Goal: Use online tool/utility: Utilize a website feature to perform a specific function

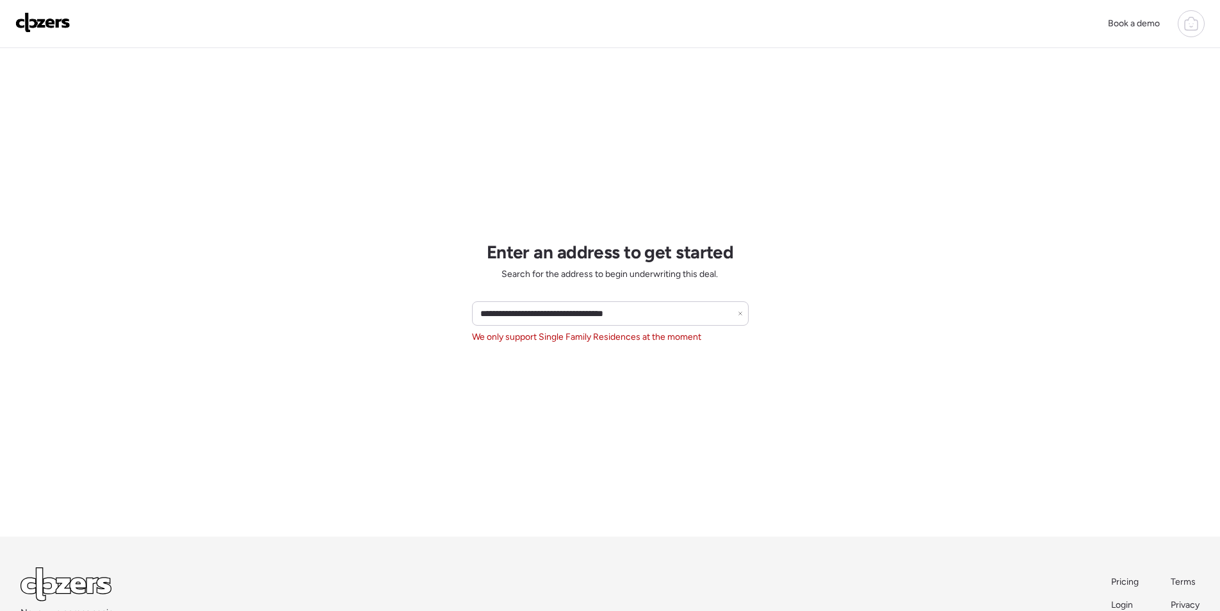
click at [571, 323] on div "**********" at bounding box center [610, 313] width 277 height 24
click at [571, 314] on input "**********" at bounding box center [610, 313] width 265 height 18
paste input "******"
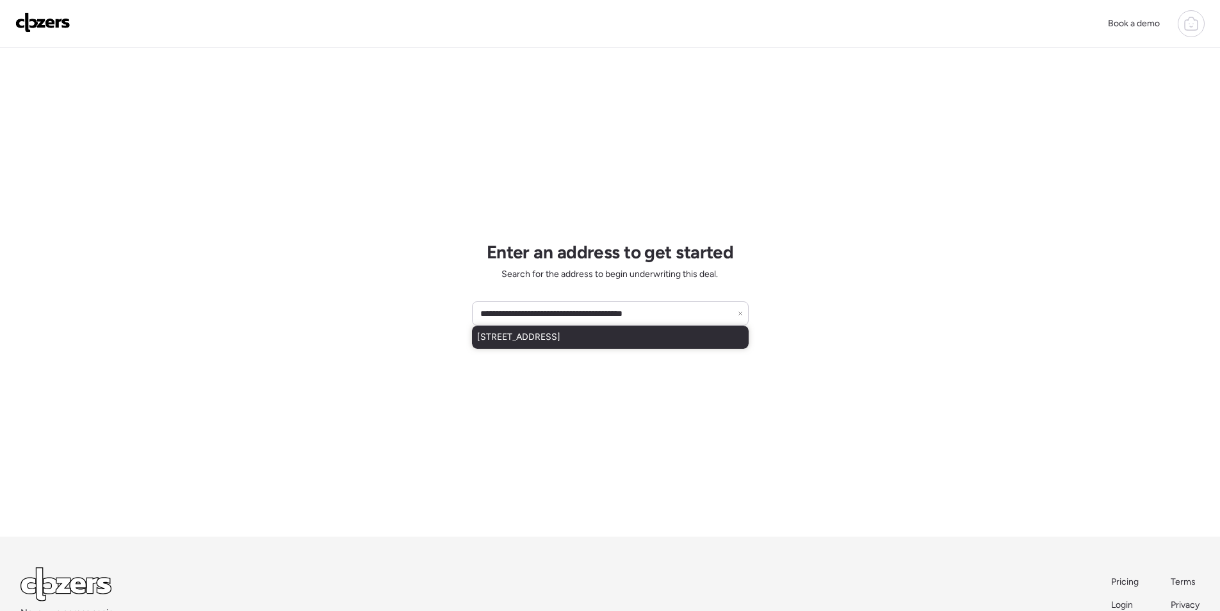
click at [574, 329] on div "13808 W Rancho Dr, Litchfield Park, AZ, 85340" at bounding box center [610, 336] width 277 height 23
type input "**********"
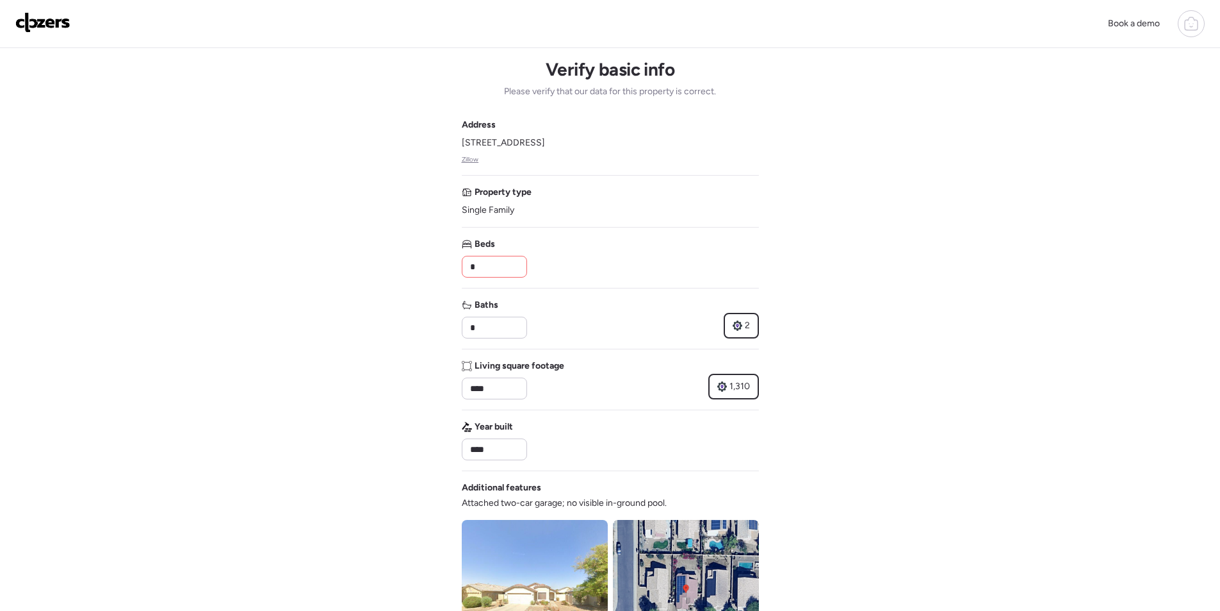
click at [500, 277] on div "*" at bounding box center [494, 267] width 65 height 22
click at [499, 268] on input "*" at bounding box center [495, 267] width 54 height 18
click at [498, 268] on input "*" at bounding box center [495, 267] width 54 height 18
type input "*"
click at [563, 253] on div "Beds *" at bounding box center [610, 258] width 297 height 40
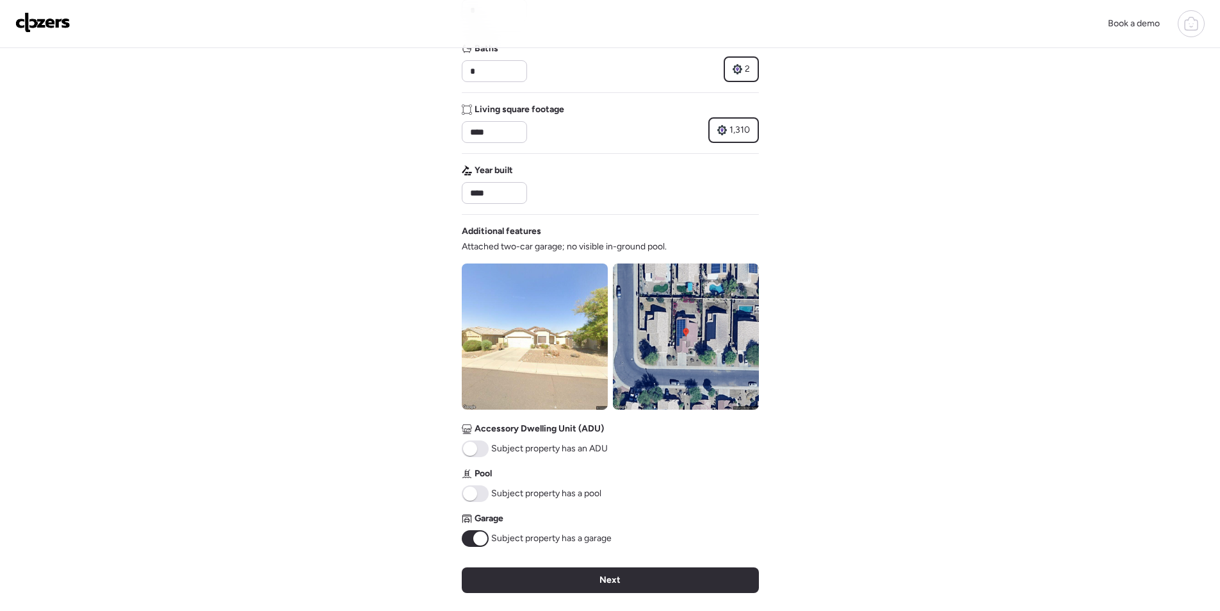
scroll to position [320, 0]
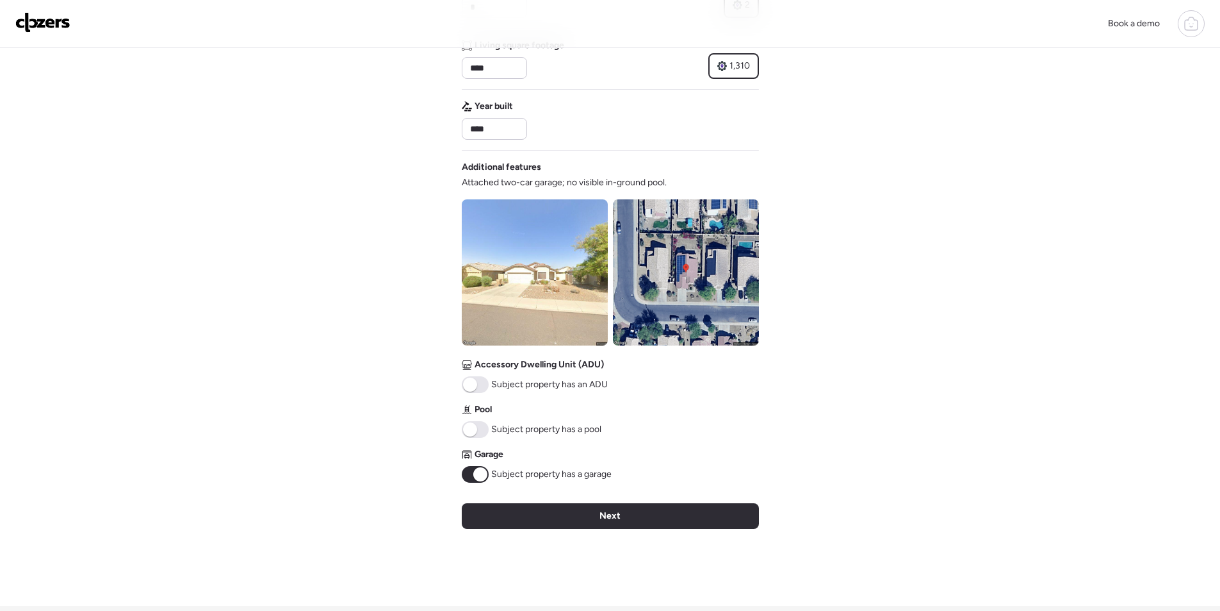
click at [614, 521] on span "Next" at bounding box center [610, 515] width 21 height 13
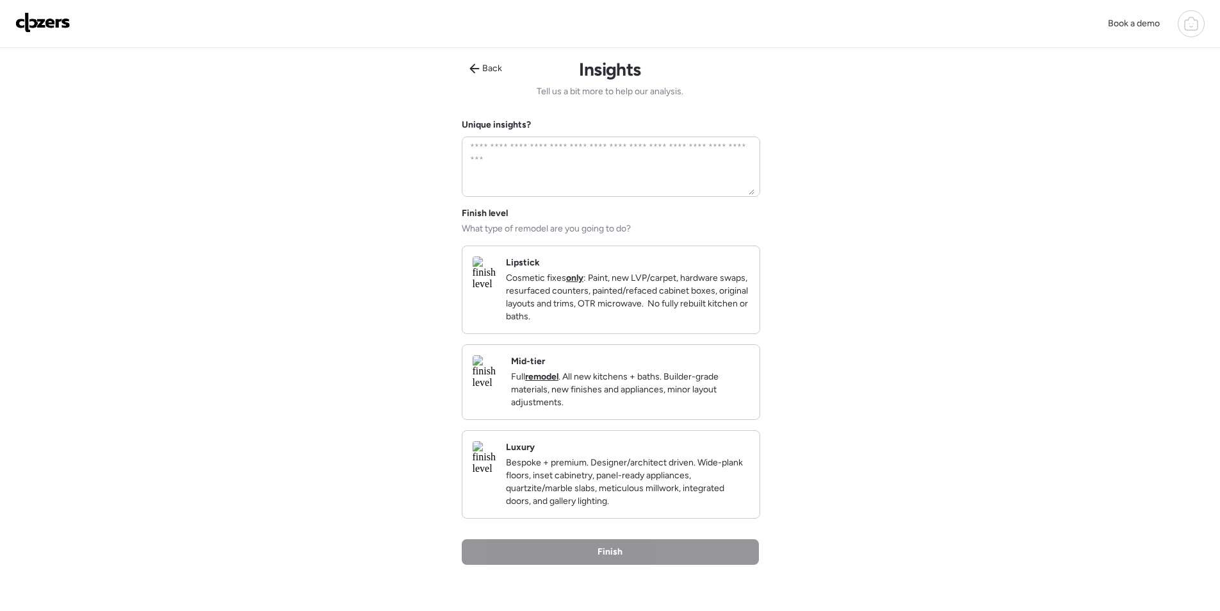
click at [664, 419] on div "Mid-tier Full remodel . All new kitchens + baths. Builder-grade materials, new …" at bounding box center [611, 382] width 297 height 74
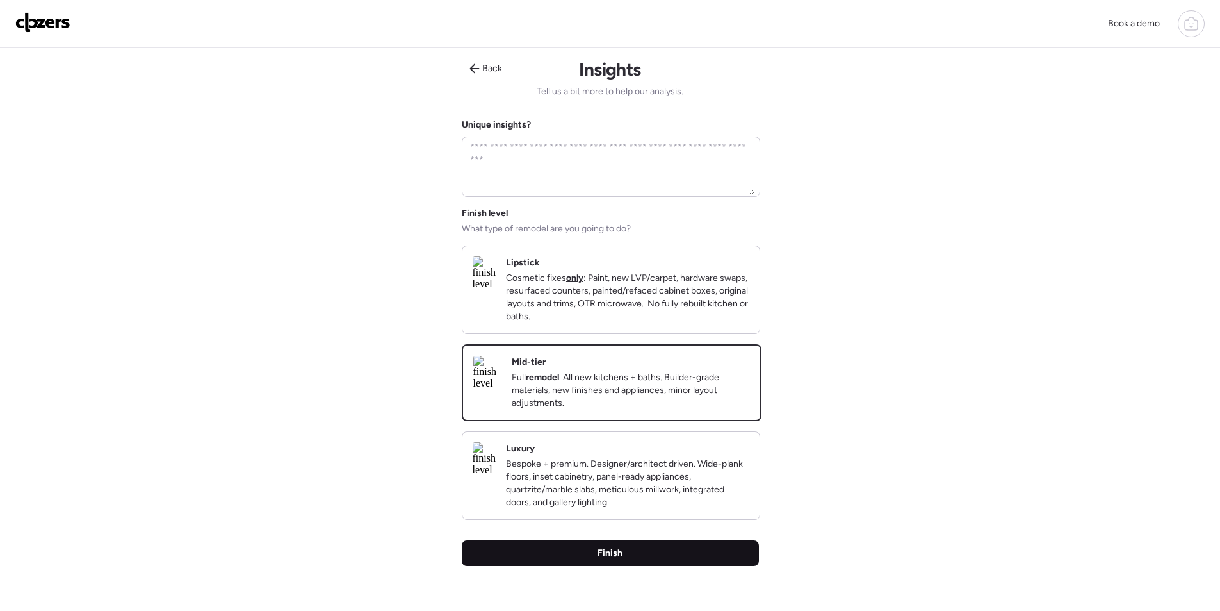
click at [630, 566] on div "Finish" at bounding box center [610, 553] width 297 height 26
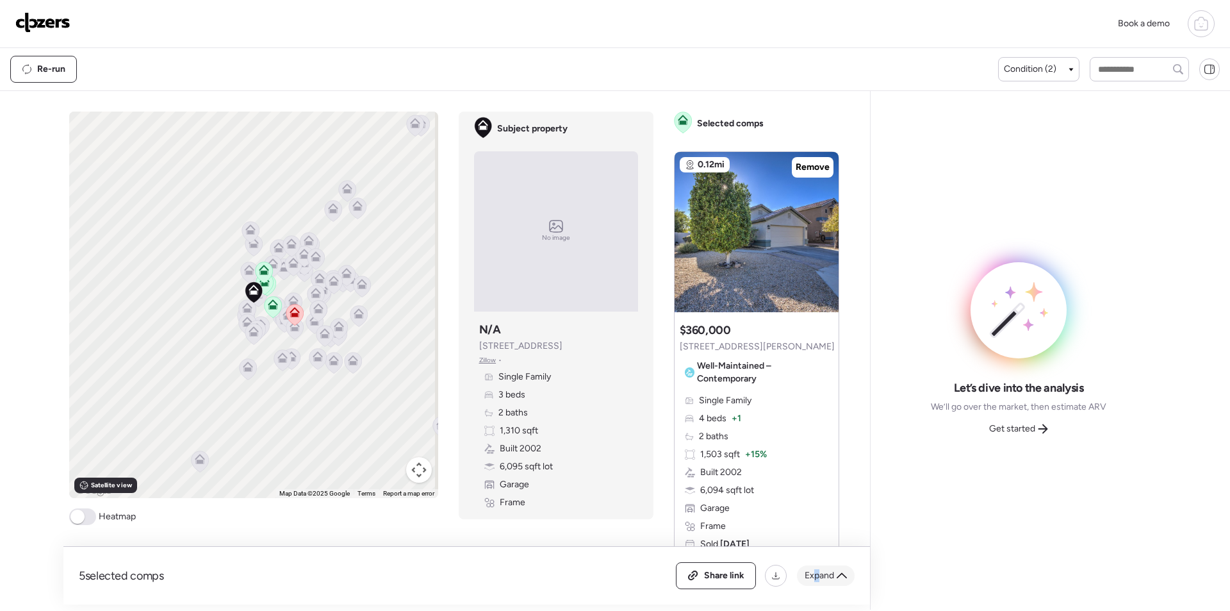
click at [817, 573] on span "Expand" at bounding box center [819, 575] width 29 height 13
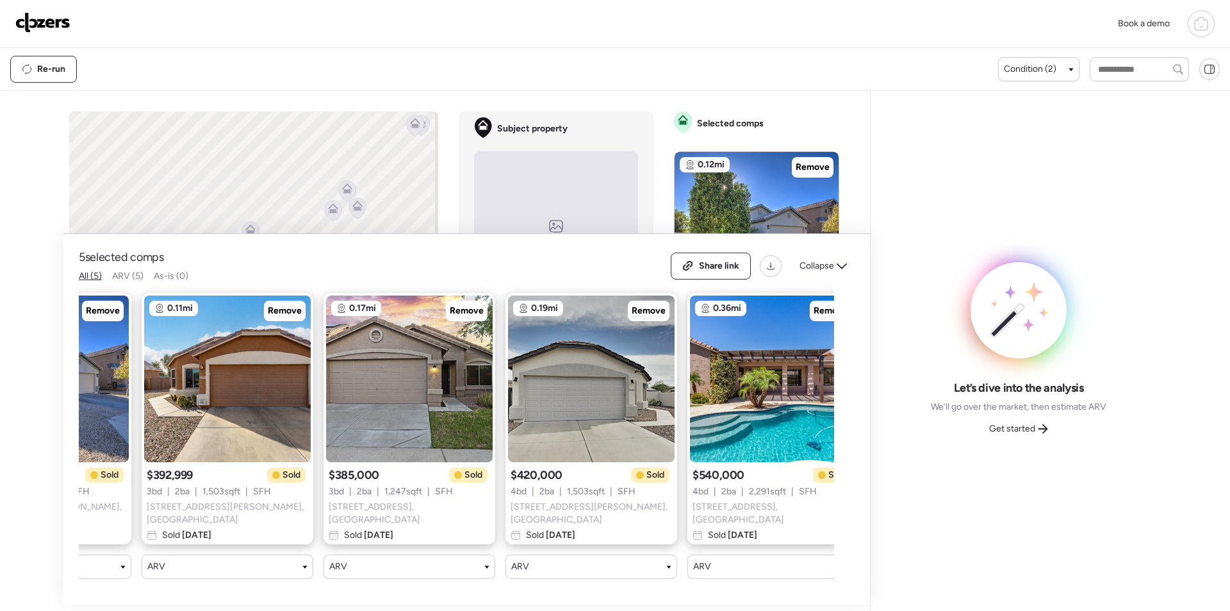
scroll to position [0, 165]
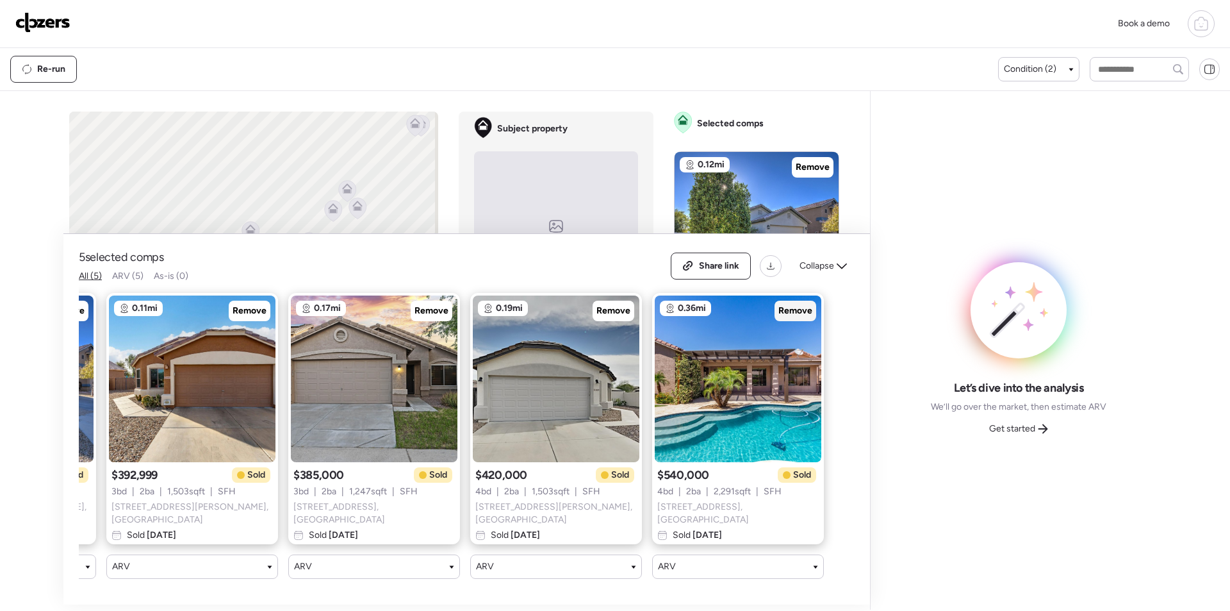
click at [801, 315] on span "Remove" at bounding box center [795, 310] width 34 height 13
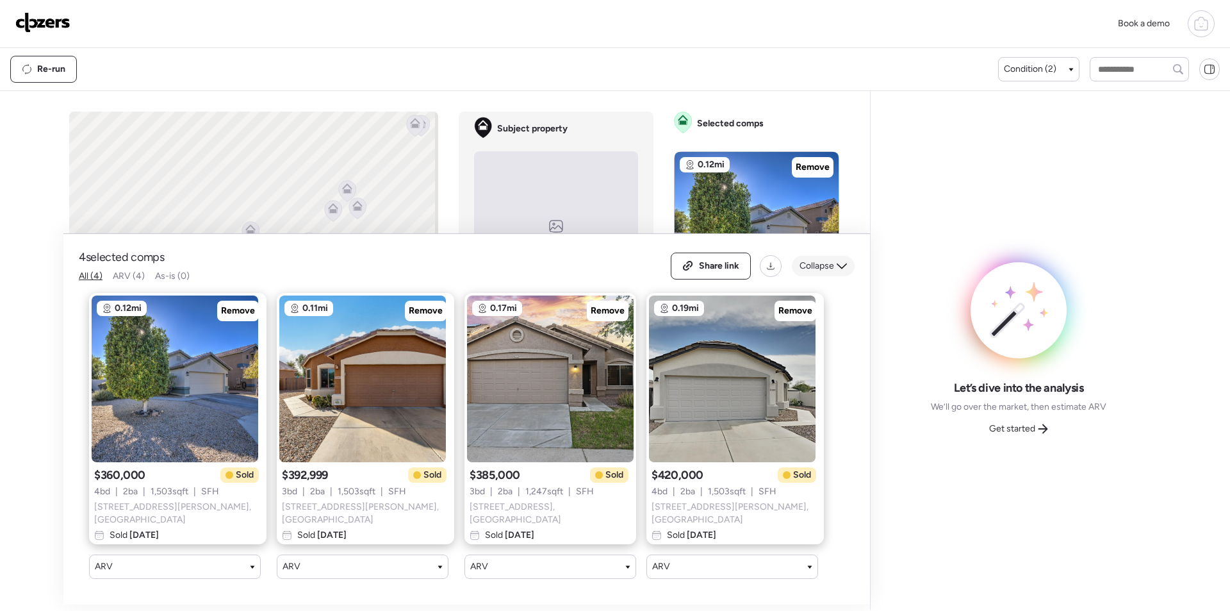
click at [836, 268] on div "Collapse" at bounding box center [823, 266] width 63 height 21
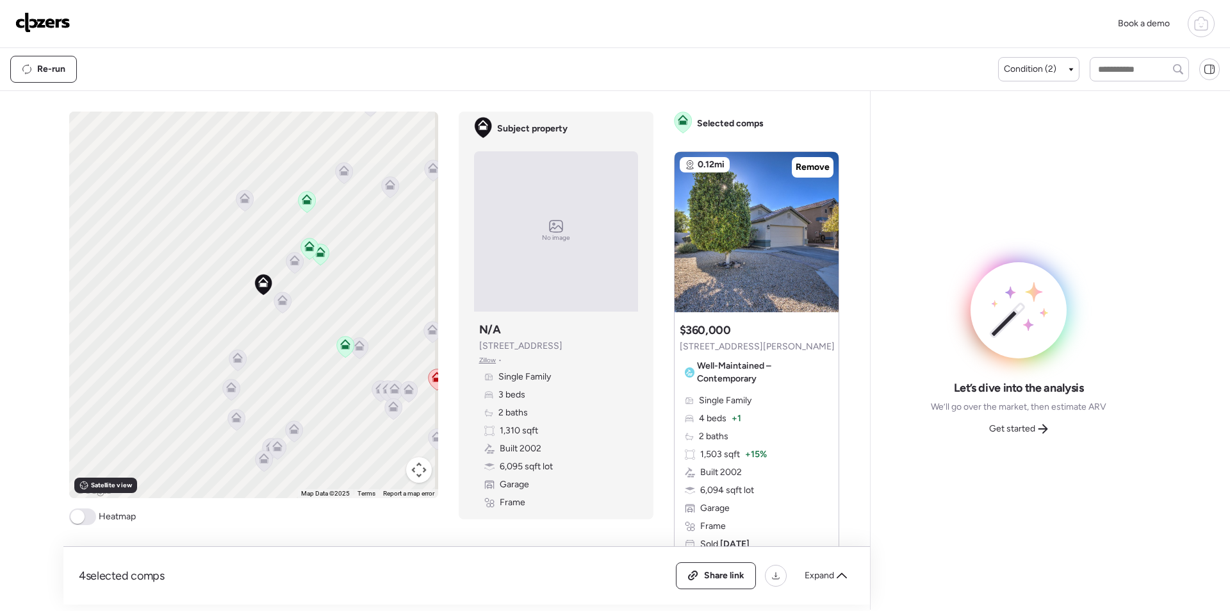
click at [297, 263] on icon at bounding box center [294, 262] width 17 height 21
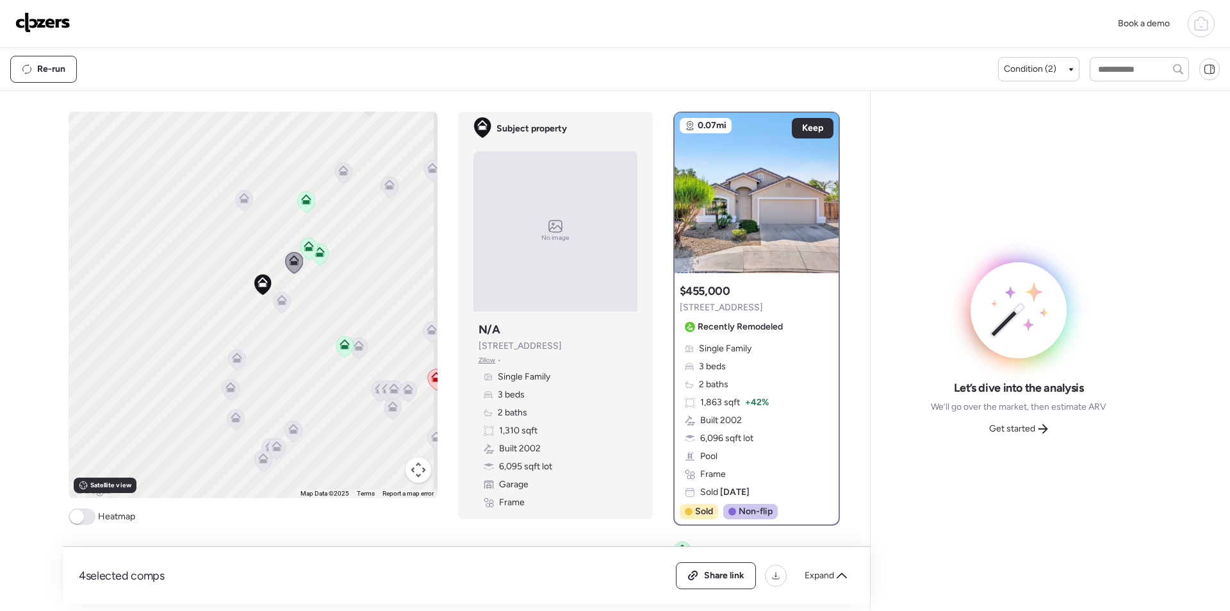
click at [275, 306] on icon at bounding box center [281, 301] width 17 height 21
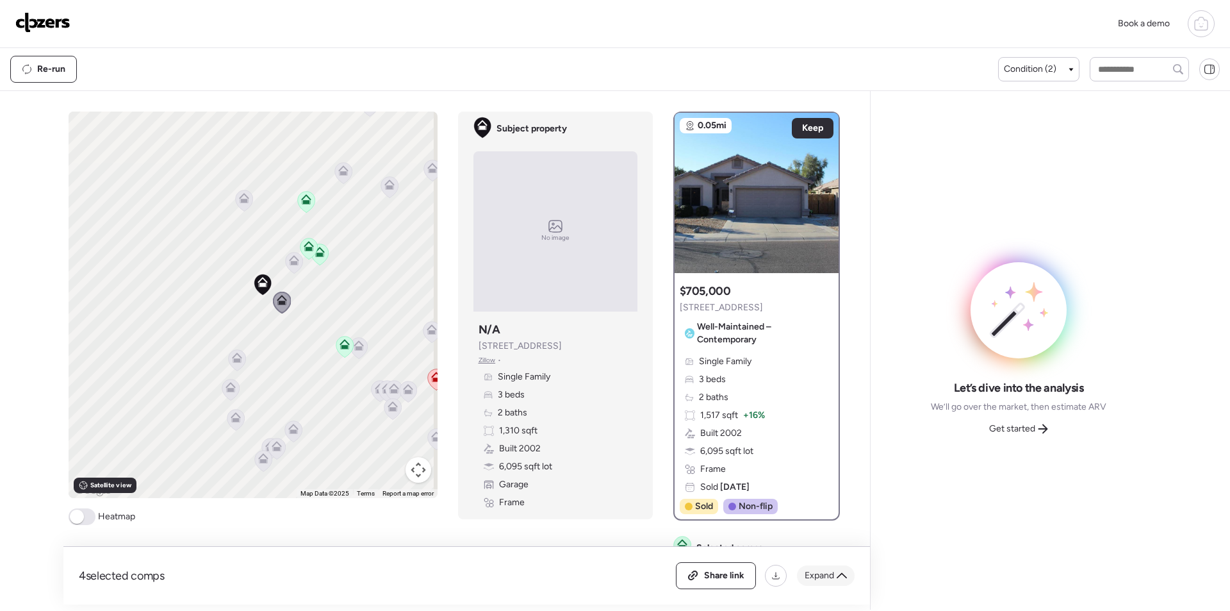
click at [821, 578] on span "Expand" at bounding box center [819, 575] width 29 height 13
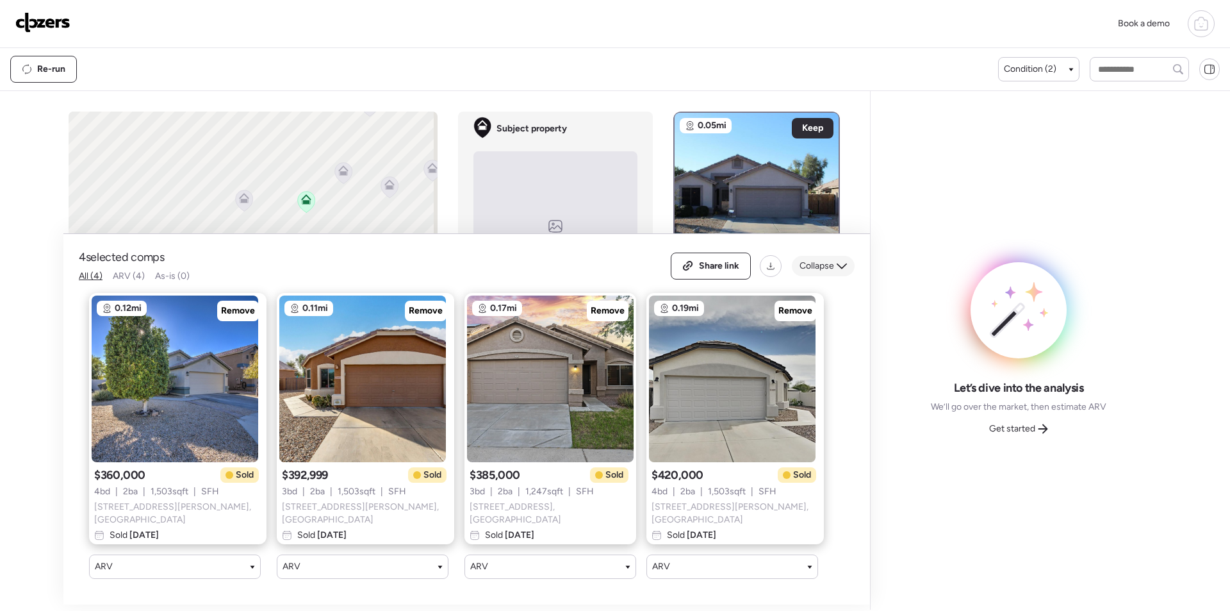
click at [848, 276] on div "Collapse" at bounding box center [823, 266] width 63 height 21
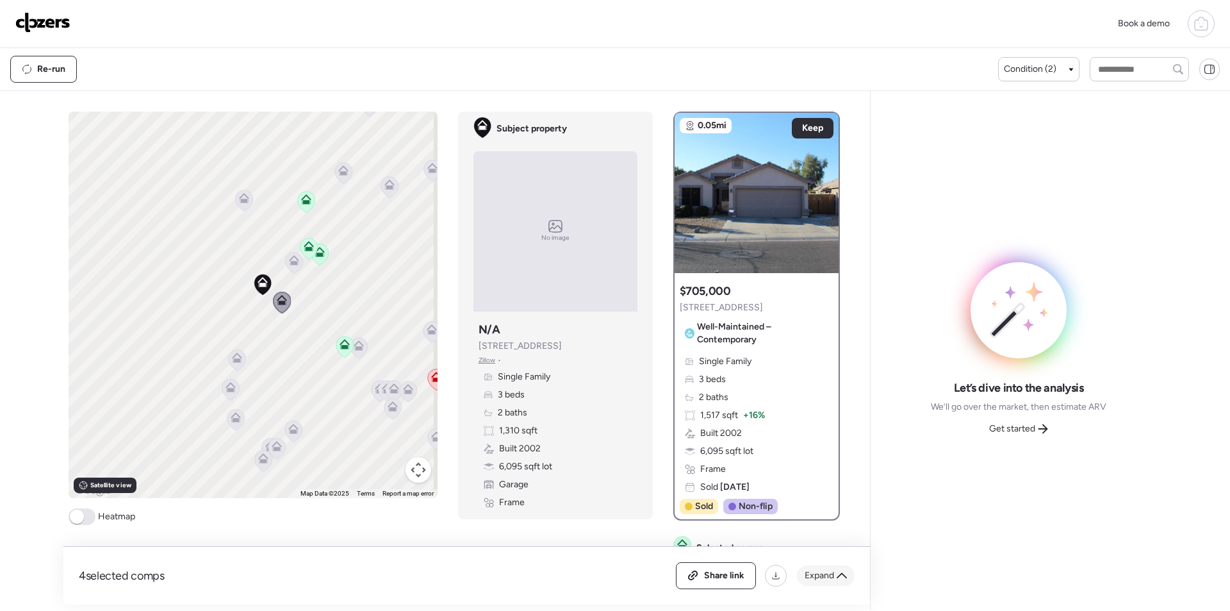
click at [812, 569] on span "Expand" at bounding box center [819, 575] width 29 height 13
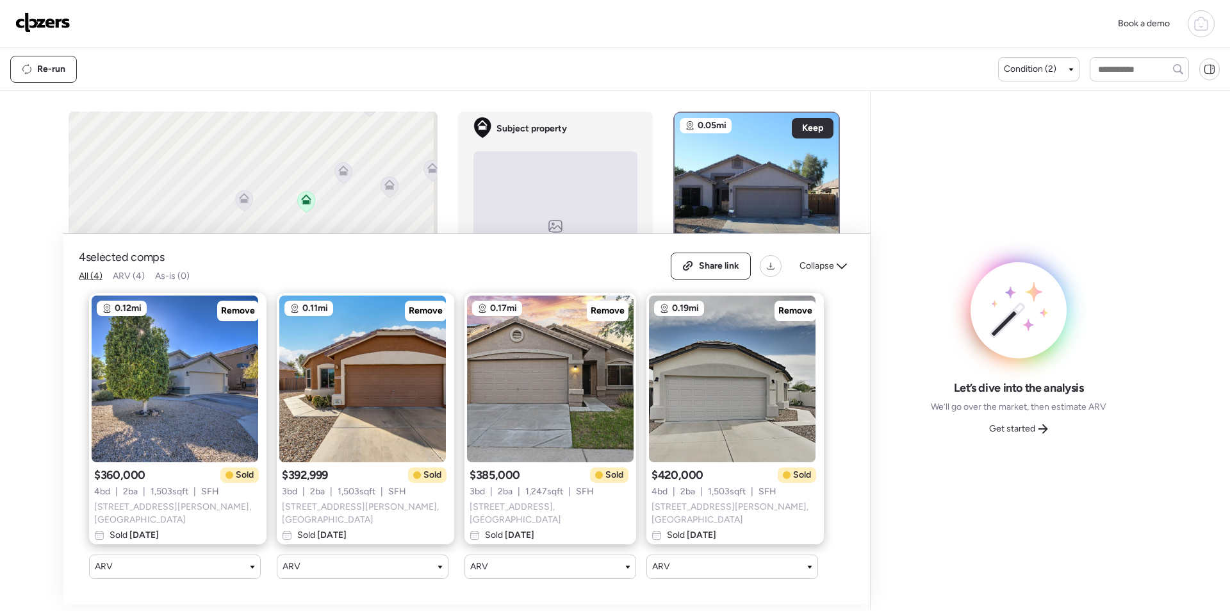
click at [345, 236] on div "4 selected comps All (4) ARV (4) As-is (0) Share link Collapse 0.12mi Remove $3…" at bounding box center [466, 418] width 807 height 371
drag, startPoint x: 338, startPoint y: 226, endPoint x: 352, endPoint y: 226, distance: 14.1
click at [338, 226] on div "To activate drag with keyboard, press Alt + Enter. Once in keyboard drag state,…" at bounding box center [253, 304] width 369 height 386
click at [825, 272] on span "Collapse" at bounding box center [817, 265] width 35 height 13
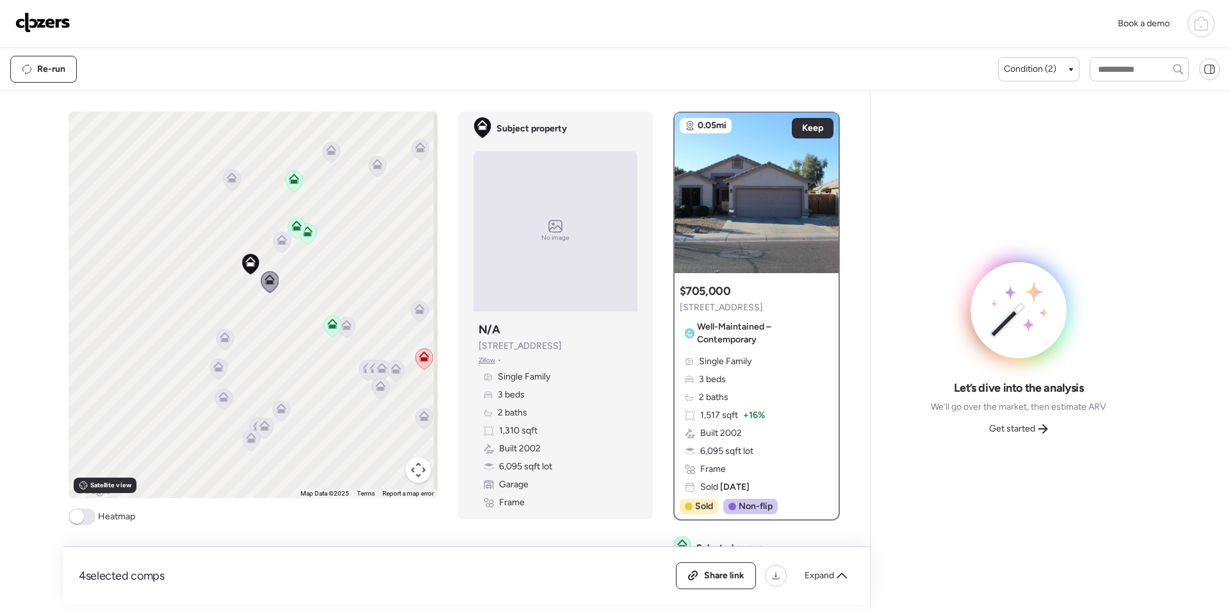
drag, startPoint x: 296, startPoint y: 306, endPoint x: 281, endPoint y: 267, distance: 42.0
click at [281, 267] on div "To activate drag with keyboard, press Alt + Enter. Once in keyboard drag state,…" at bounding box center [253, 304] width 369 height 386
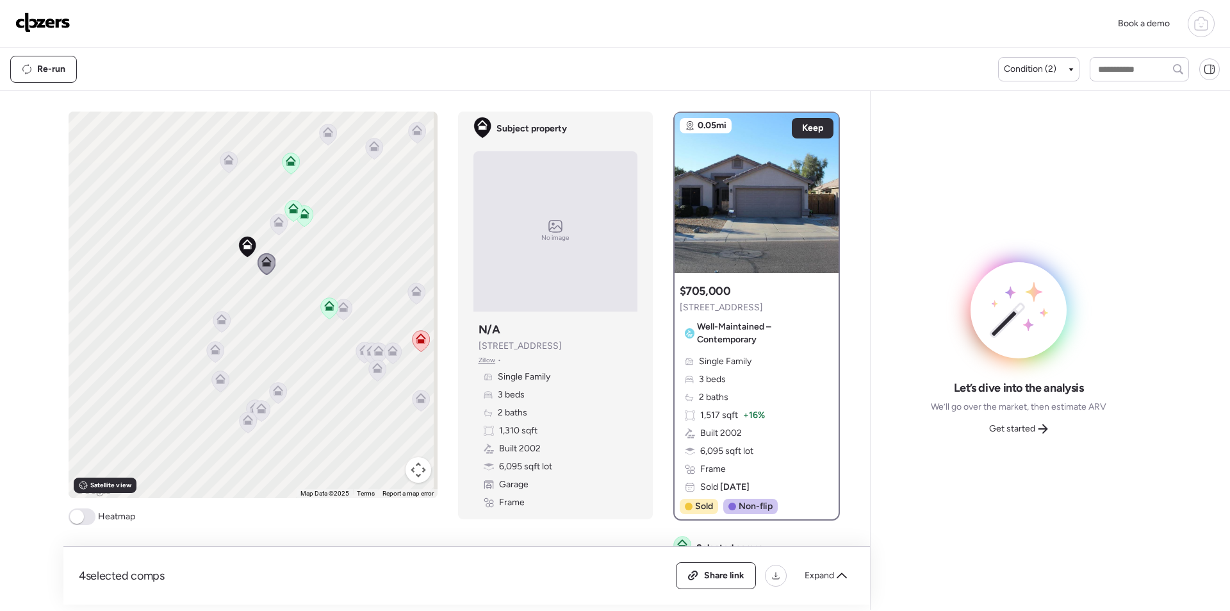
click at [344, 310] on icon at bounding box center [342, 309] width 17 height 21
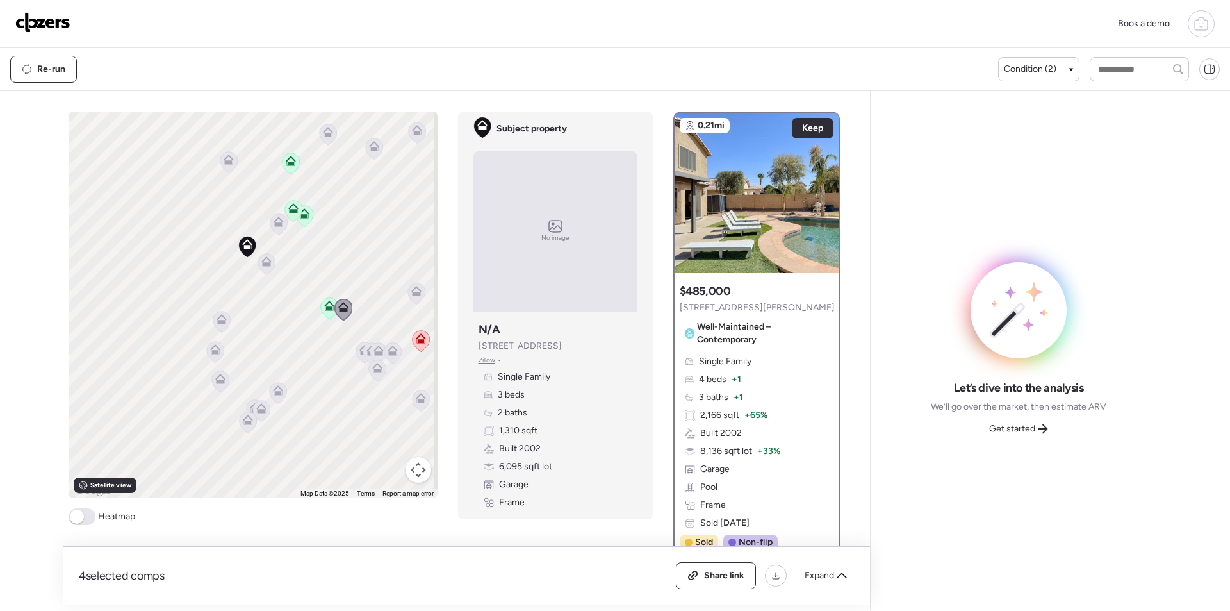
click at [222, 318] on icon at bounding box center [222, 319] width 10 height 10
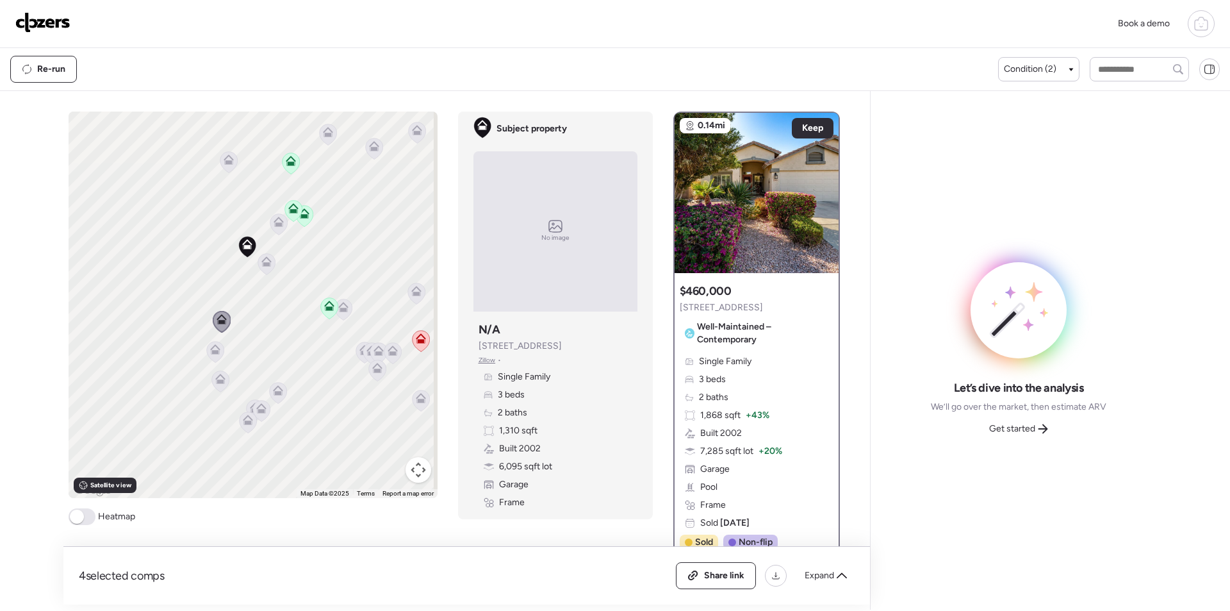
click at [217, 352] on icon at bounding box center [214, 351] width 17 height 21
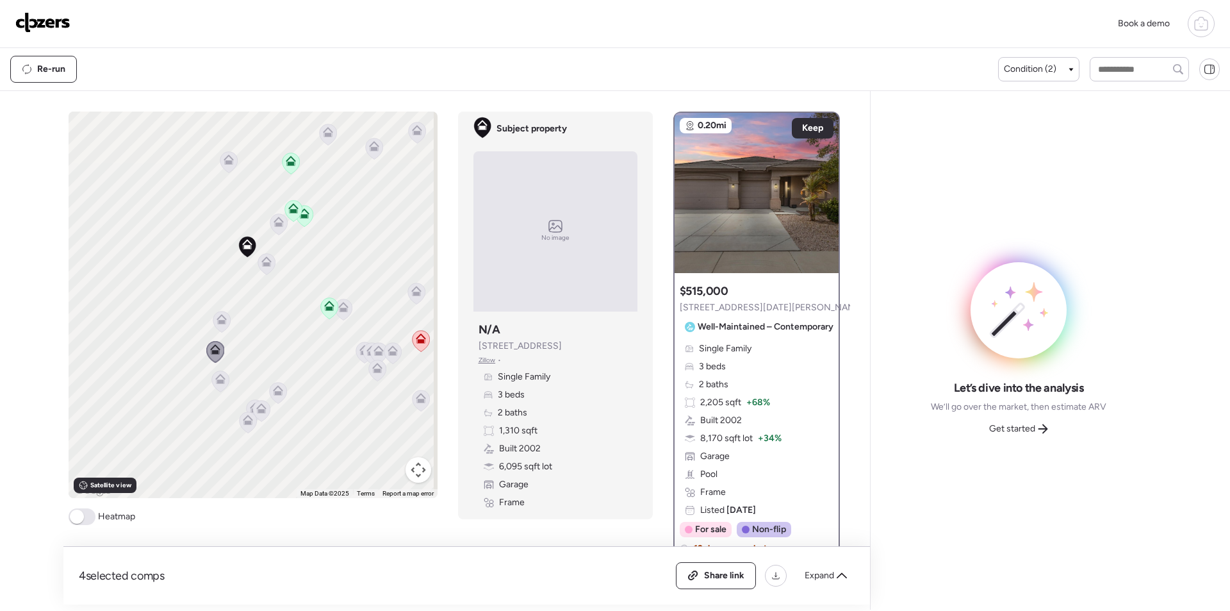
click at [221, 384] on icon at bounding box center [219, 380] width 17 height 21
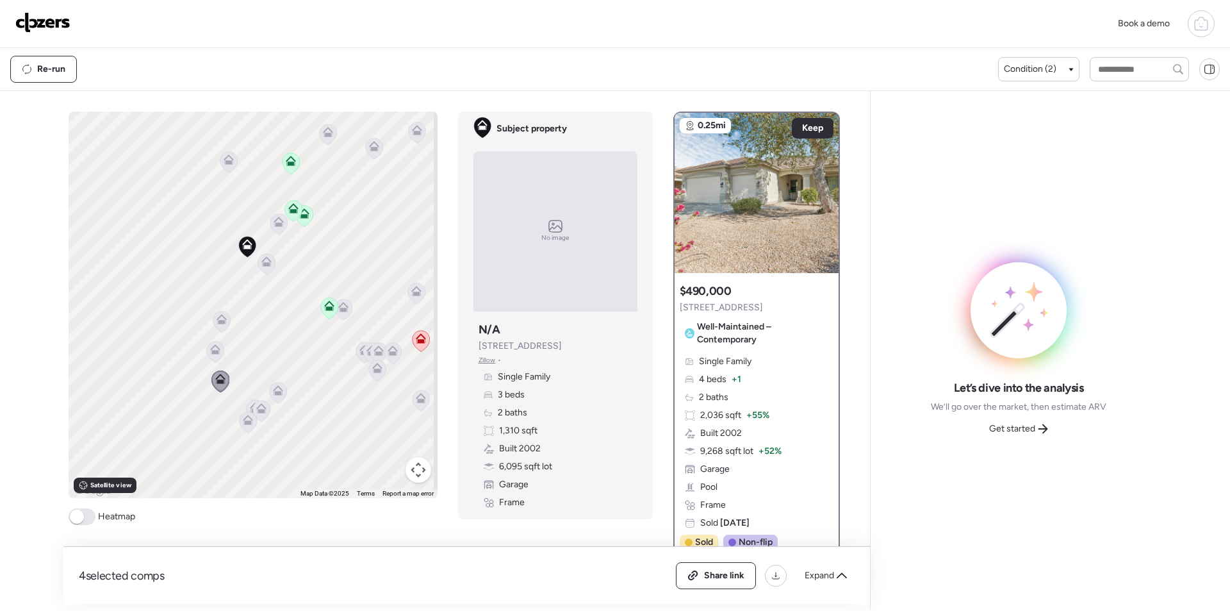
click at [274, 393] on icon at bounding box center [278, 393] width 8 height 4
click at [263, 414] on icon at bounding box center [260, 410] width 17 height 21
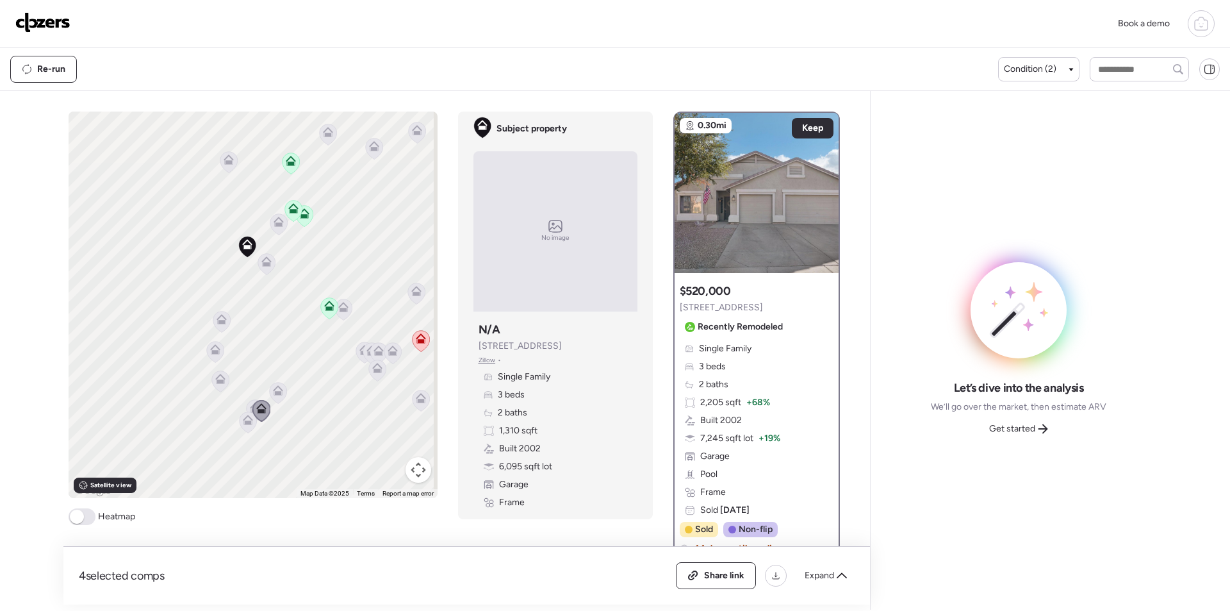
click at [246, 404] on icon at bounding box center [254, 409] width 17 height 21
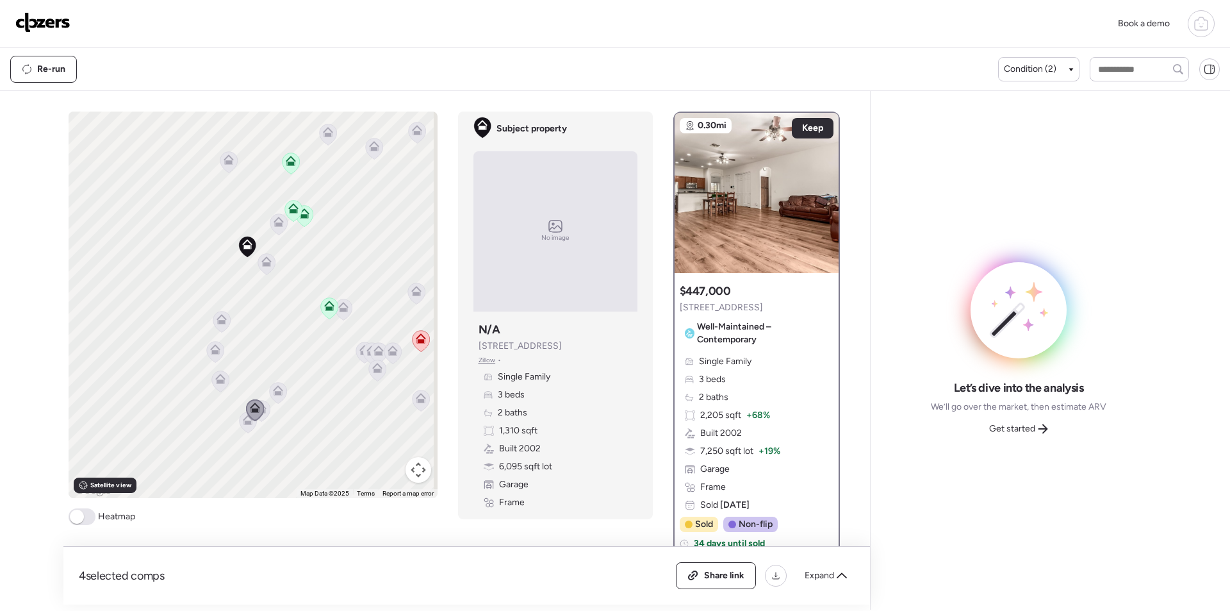
click at [239, 427] on icon at bounding box center [247, 421] width 17 height 21
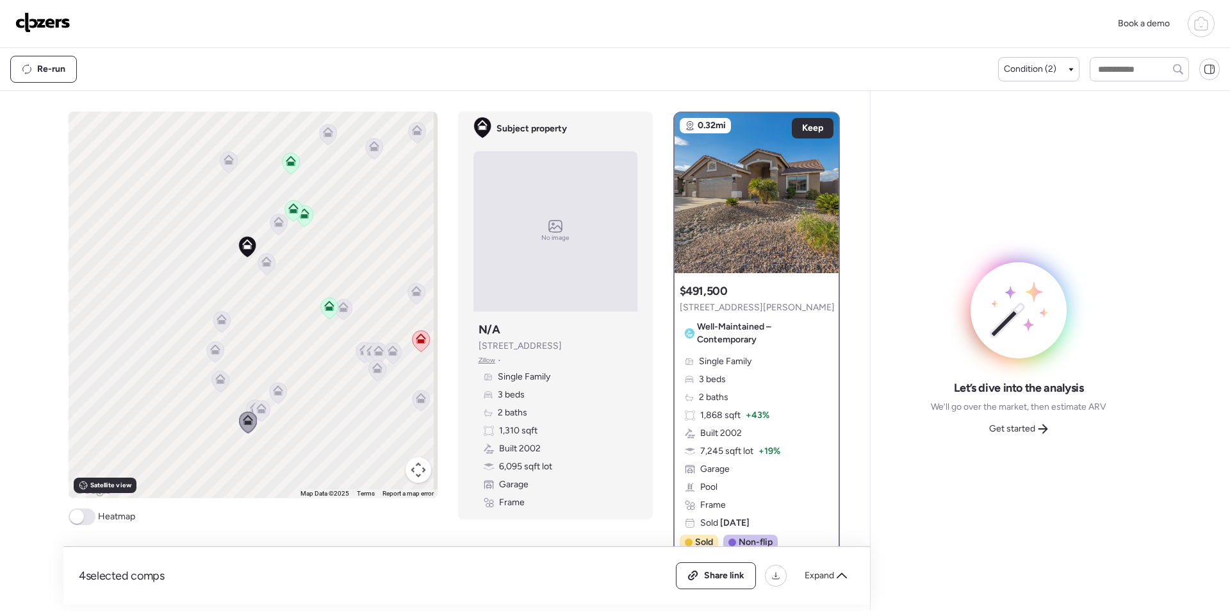
click at [413, 293] on icon at bounding box center [416, 293] width 8 height 4
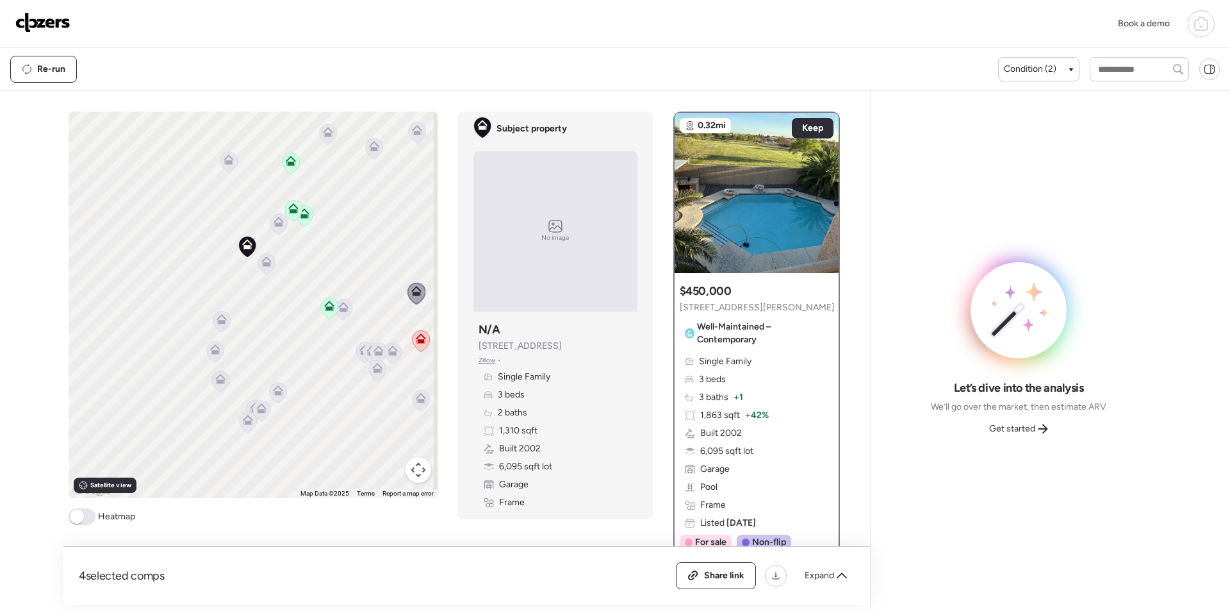
click at [363, 357] on icon at bounding box center [372, 353] width 18 height 22
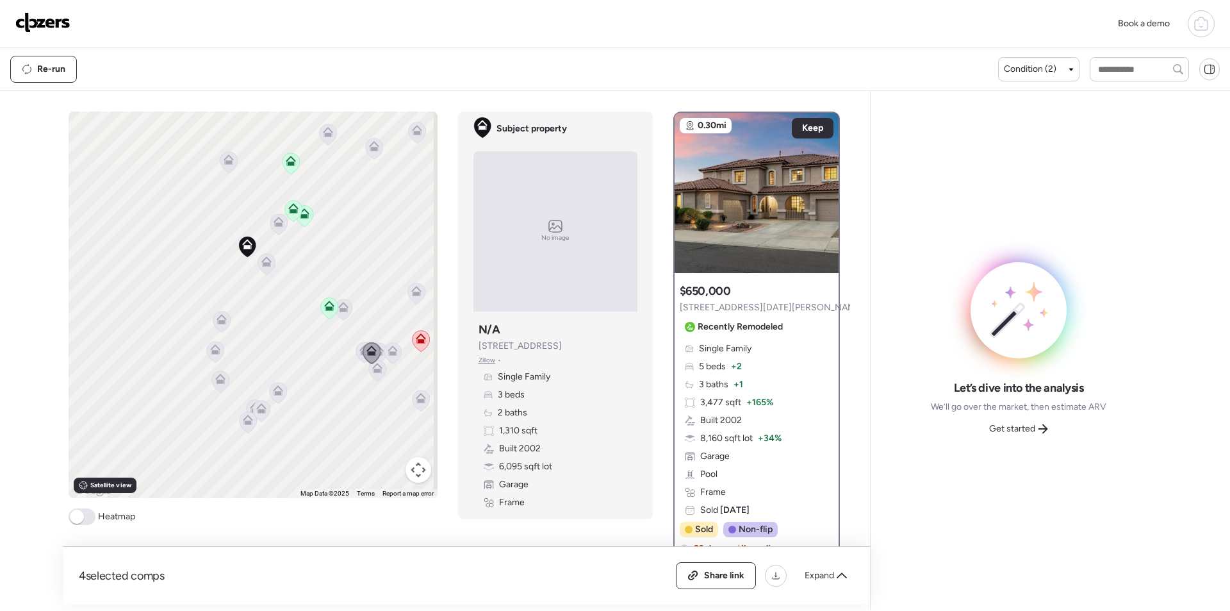
click at [1030, 429] on span "Get started" at bounding box center [1012, 428] width 46 height 13
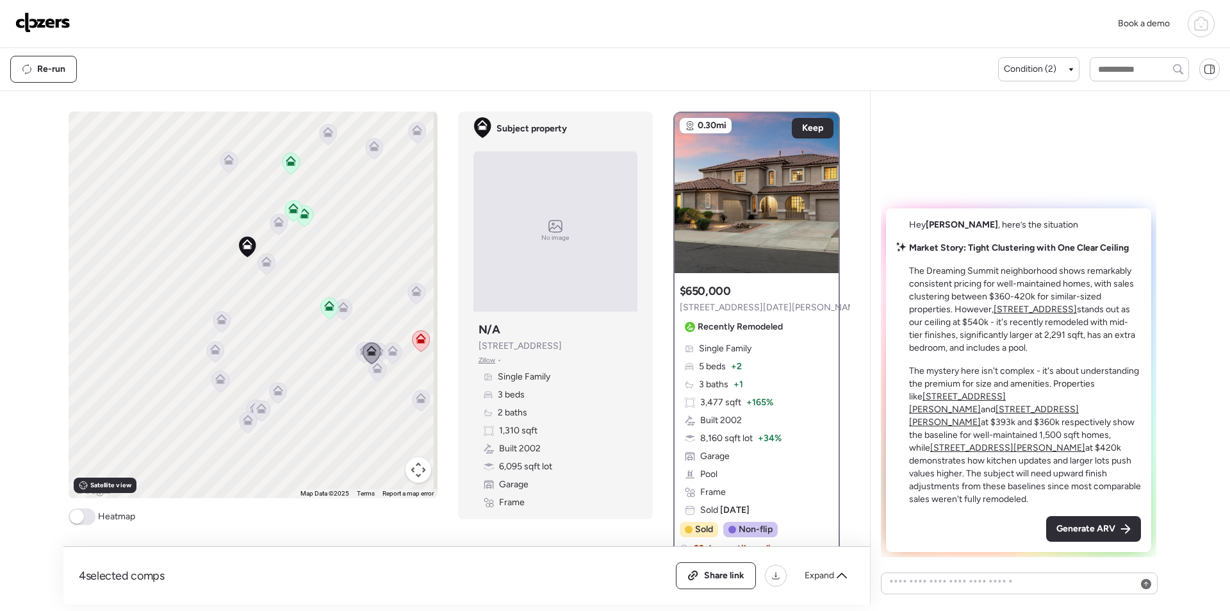
click at [1105, 531] on span "Generate ARV" at bounding box center [1085, 528] width 59 height 13
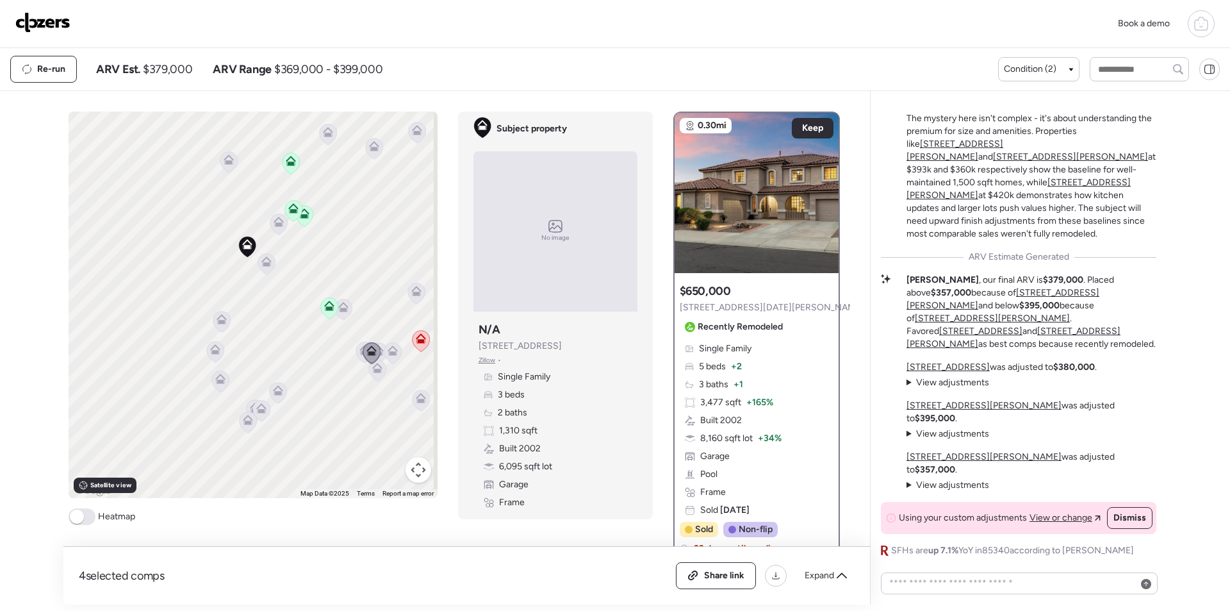
click at [169, 73] on span "$379,000" at bounding box center [167, 69] width 49 height 15
copy span "379,000"
click at [719, 580] on span "Share link" at bounding box center [724, 575] width 40 height 13
click at [47, 20] on img at bounding box center [42, 22] width 55 height 21
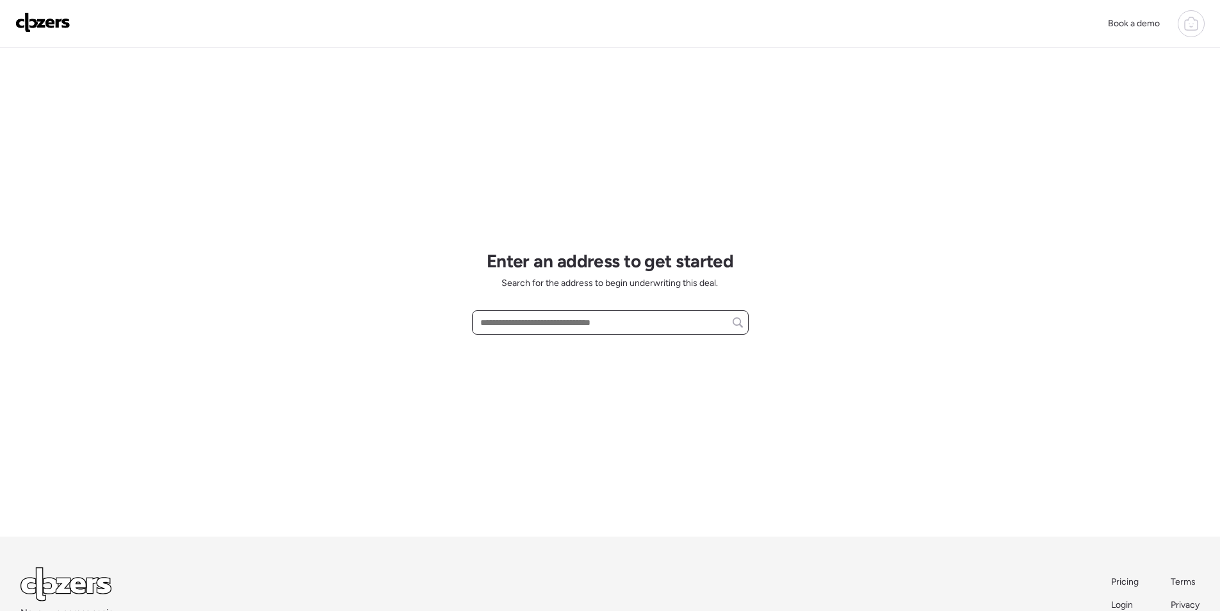
click at [559, 318] on input "text" at bounding box center [610, 322] width 265 height 18
paste input "**********"
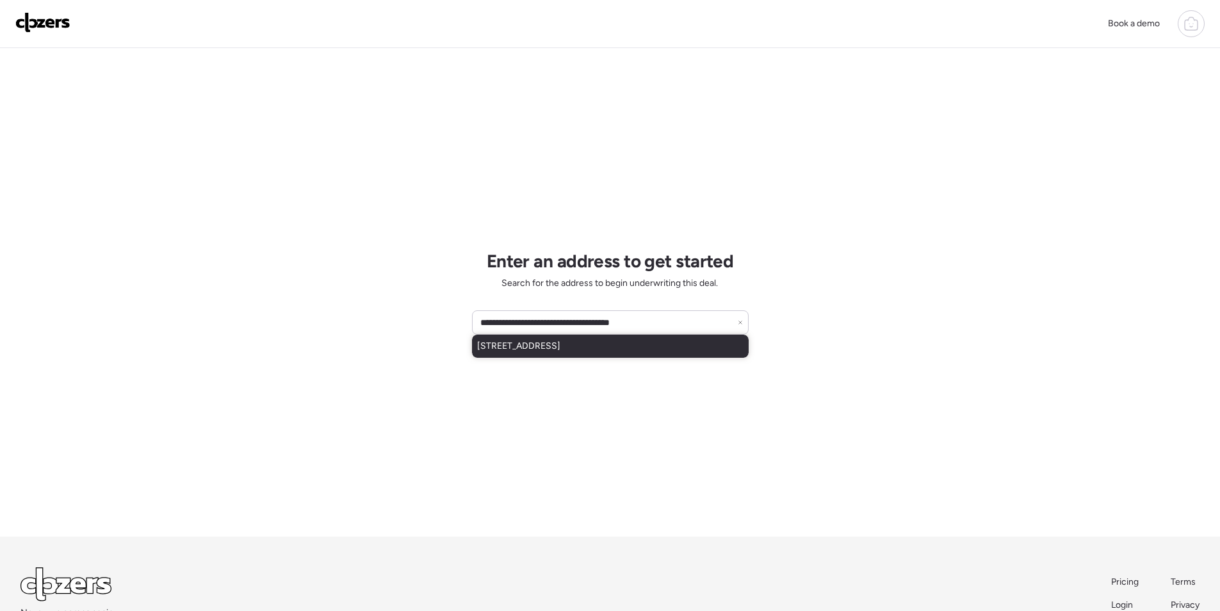
click at [561, 345] on span "[STREET_ADDRESS]" at bounding box center [518, 346] width 83 height 13
type input "**********"
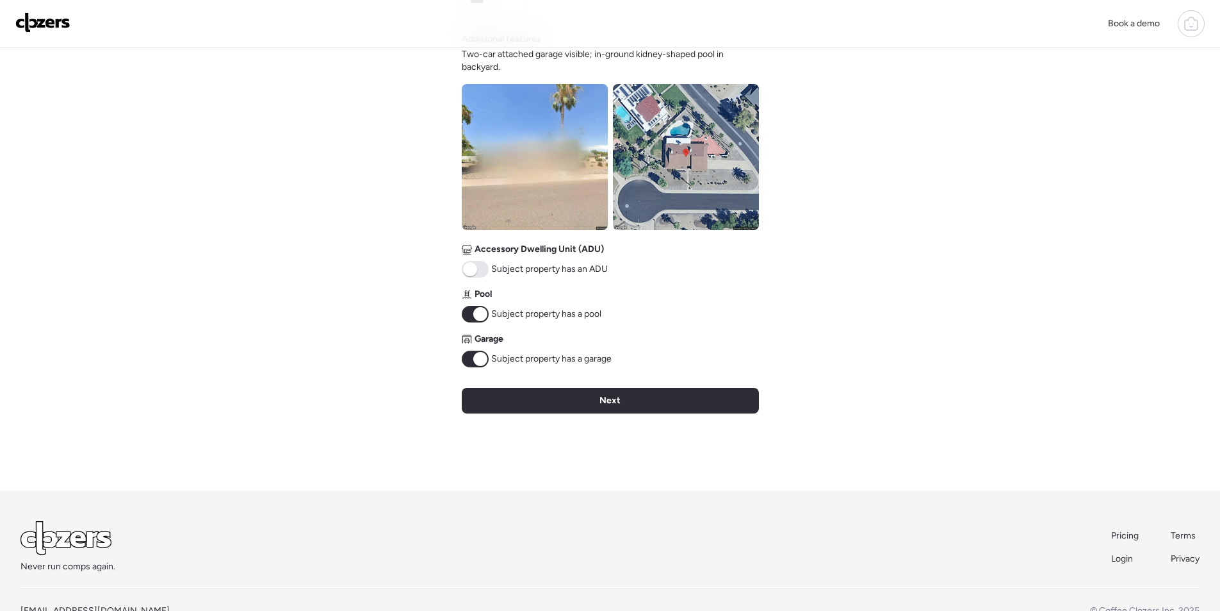
scroll to position [295, 0]
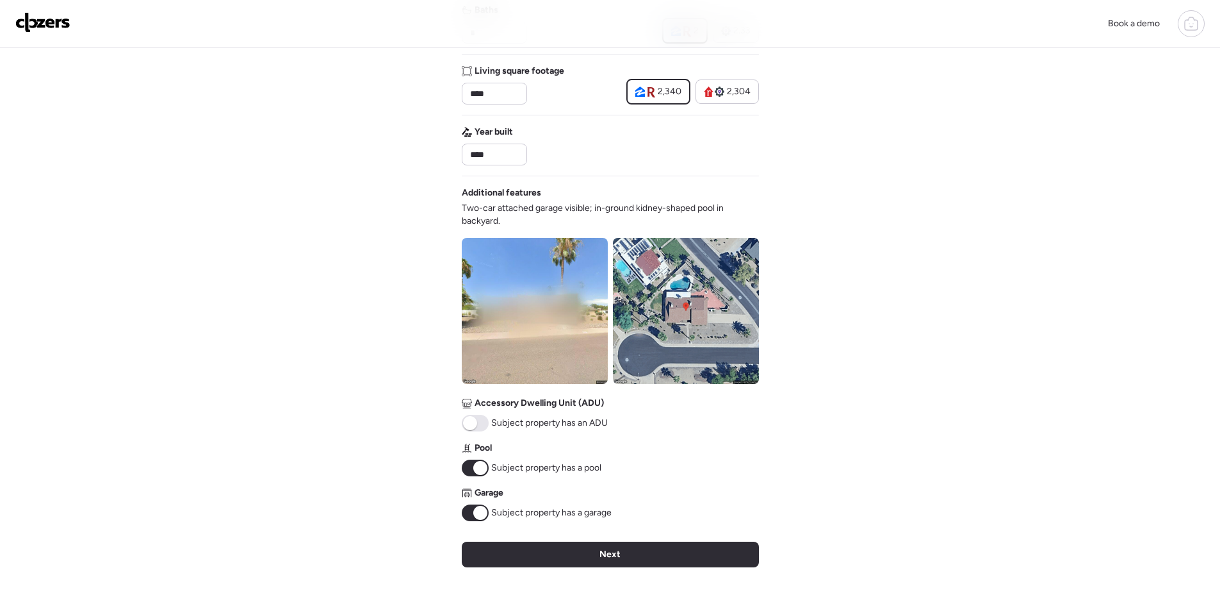
click at [584, 549] on div "Next" at bounding box center [610, 554] width 297 height 26
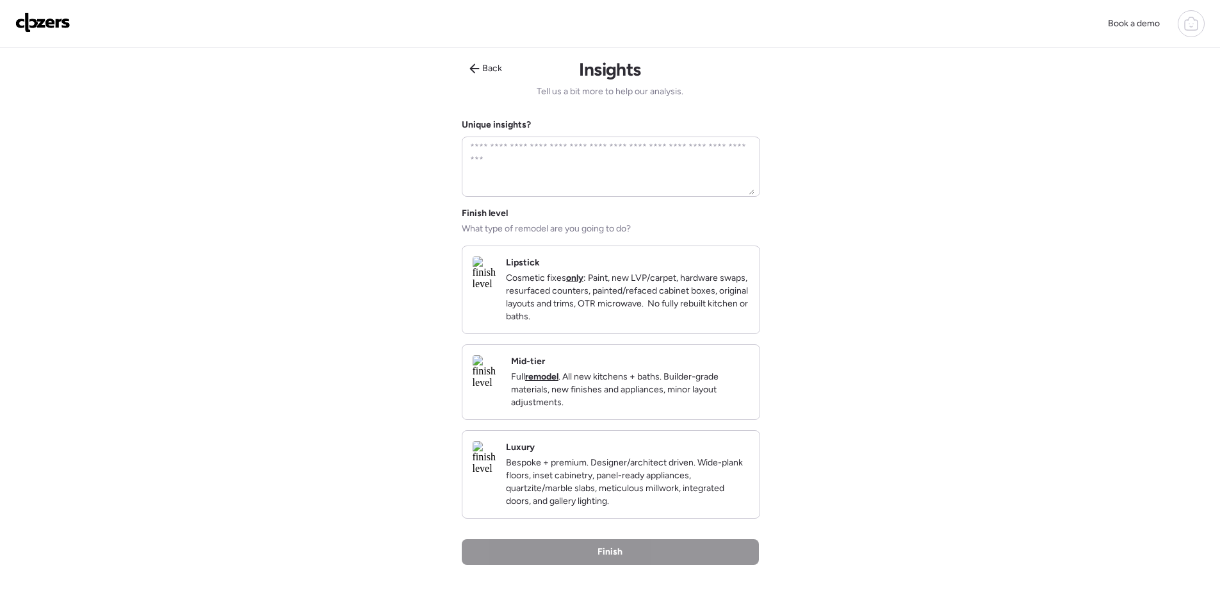
click at [625, 400] on p "Full remodel . All new kitchens + baths. Builder-grade materials, new finishes …" at bounding box center [630, 389] width 238 height 38
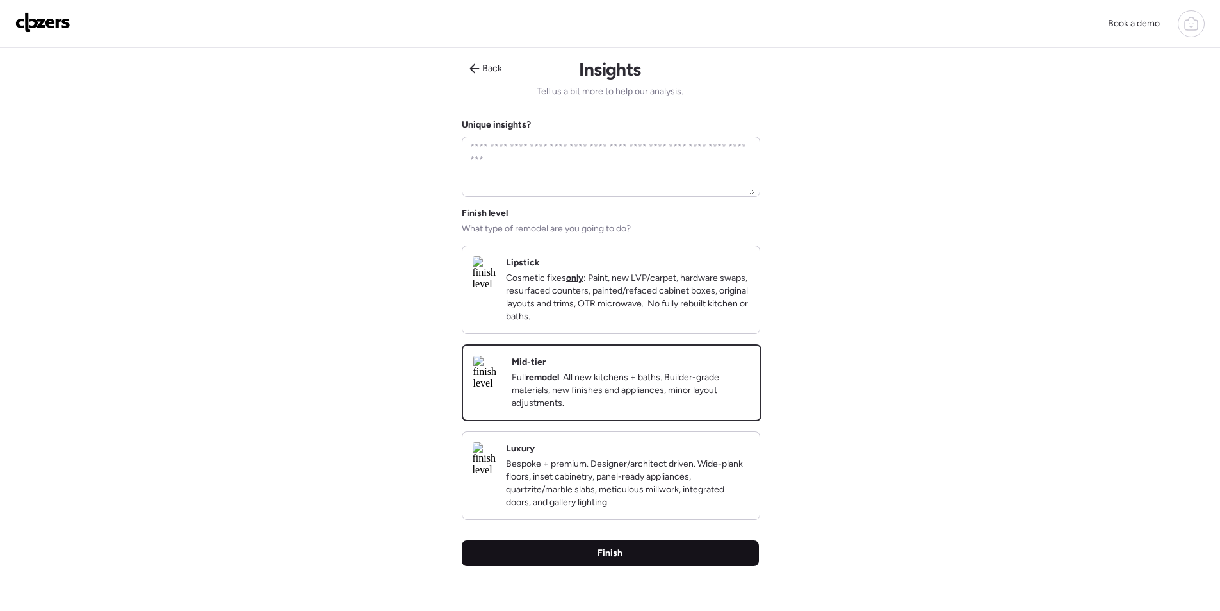
click at [647, 566] on div "Finish" at bounding box center [610, 553] width 297 height 26
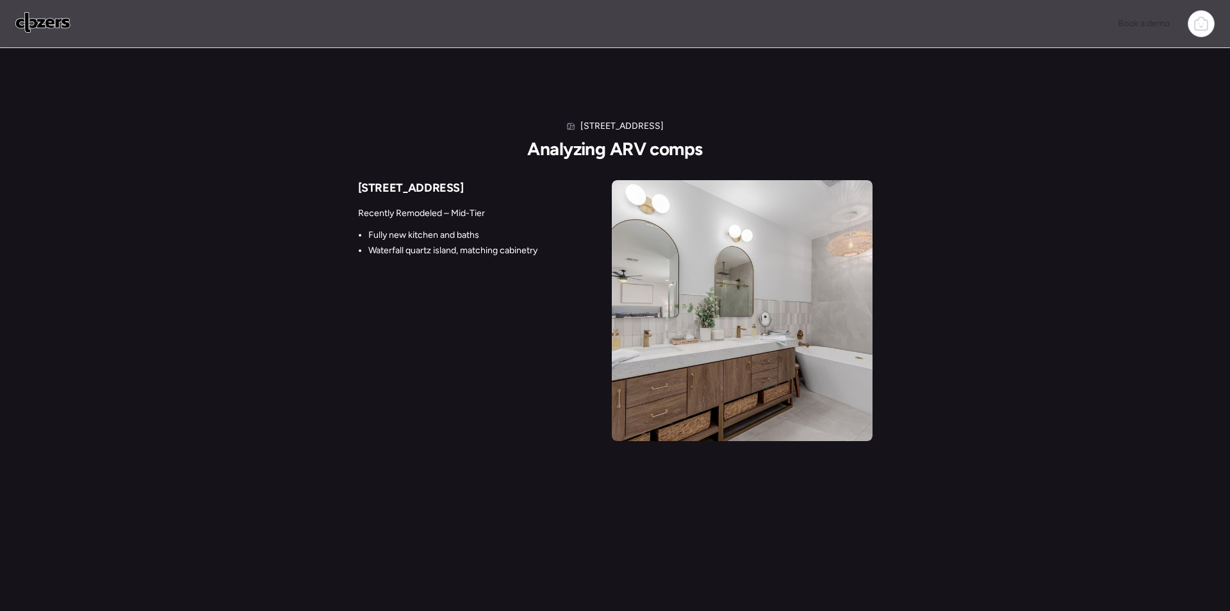
click at [488, 262] on ul "Fully new kitchen and baths Waterfall quartz island, matching cabinetry Freesta…" at bounding box center [465, 266] width 214 height 74
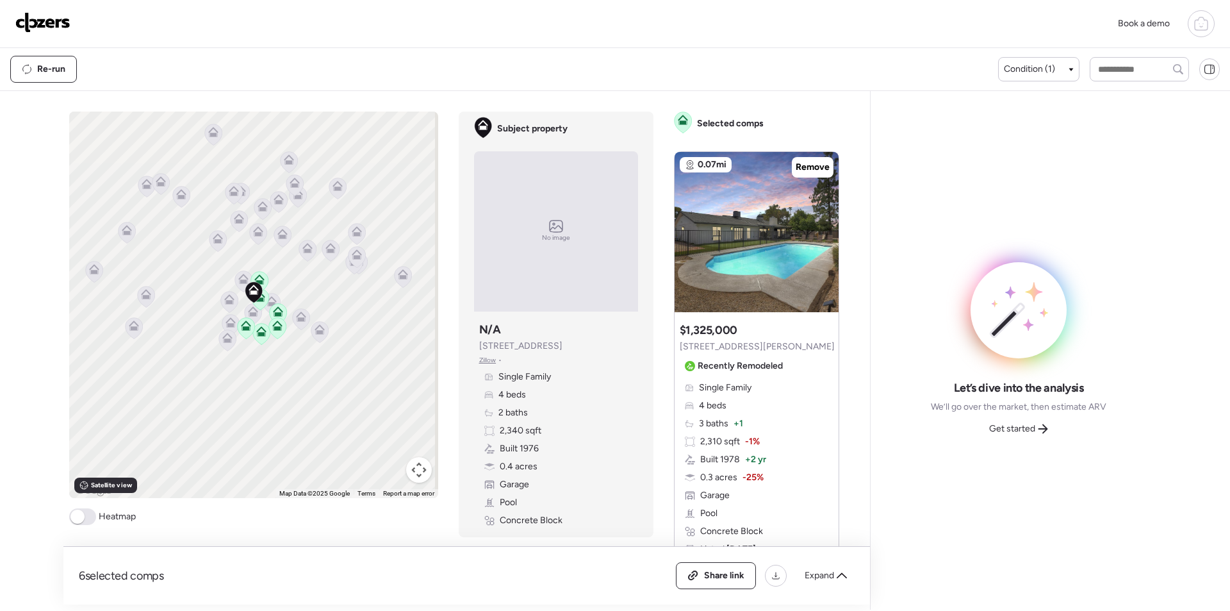
click at [825, 586] on div "Share link Expand" at bounding box center [765, 575] width 179 height 27
click at [817, 576] on span "Expand" at bounding box center [819, 575] width 29 height 13
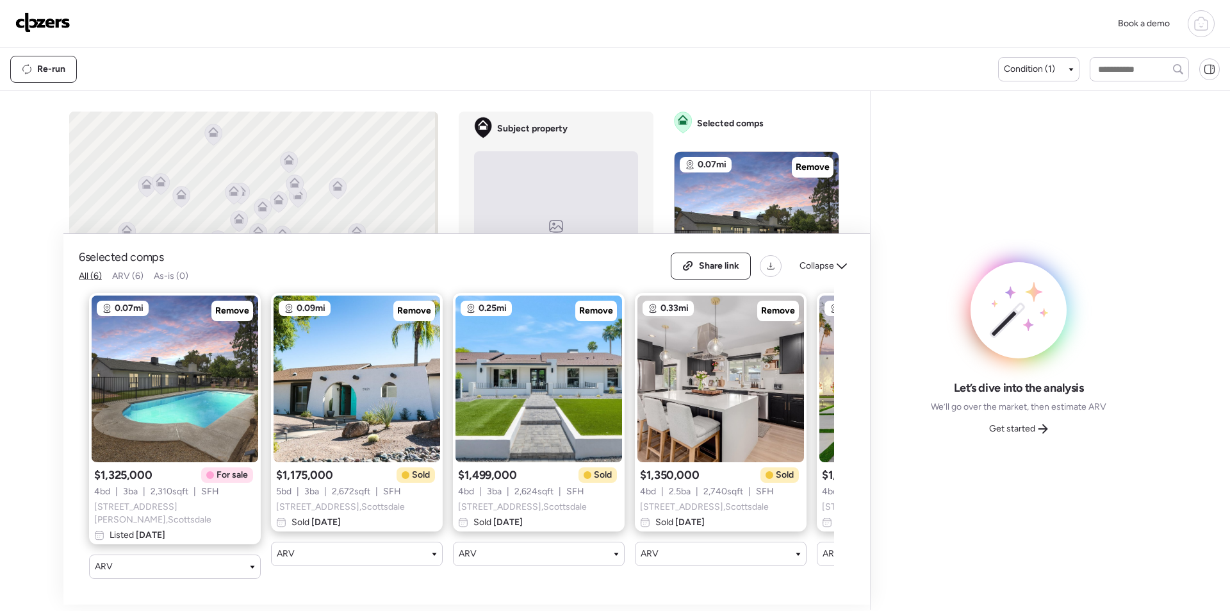
drag, startPoint x: 227, startPoint y: 311, endPoint x: 453, endPoint y: 425, distance: 253.3
click at [227, 311] on span "Remove" at bounding box center [232, 310] width 34 height 13
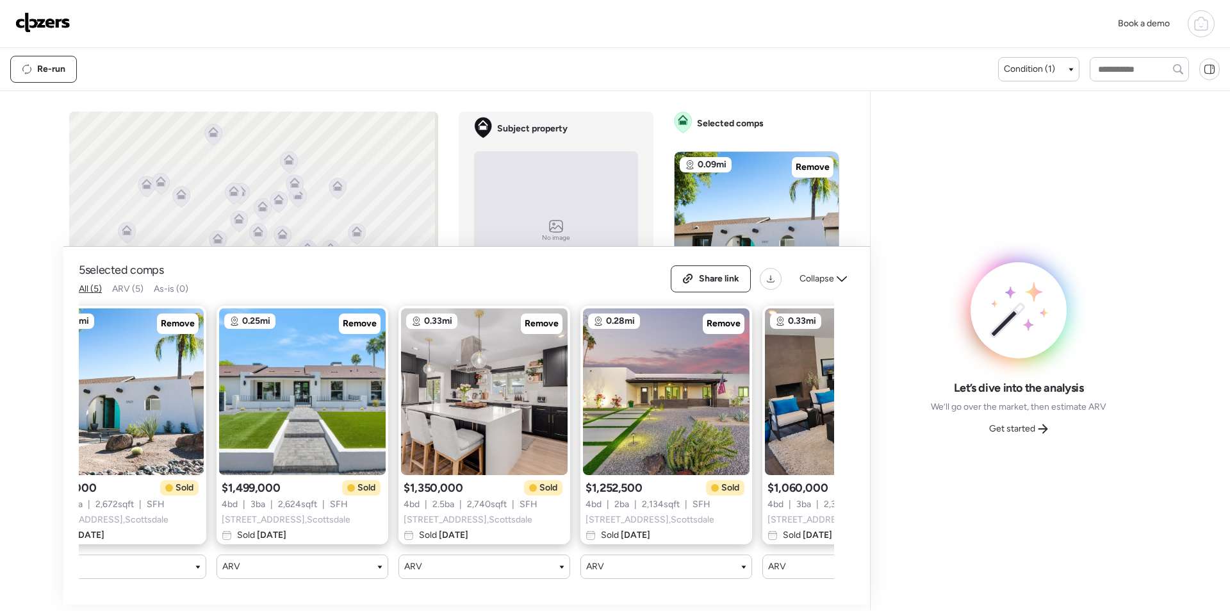
scroll to position [0, 165]
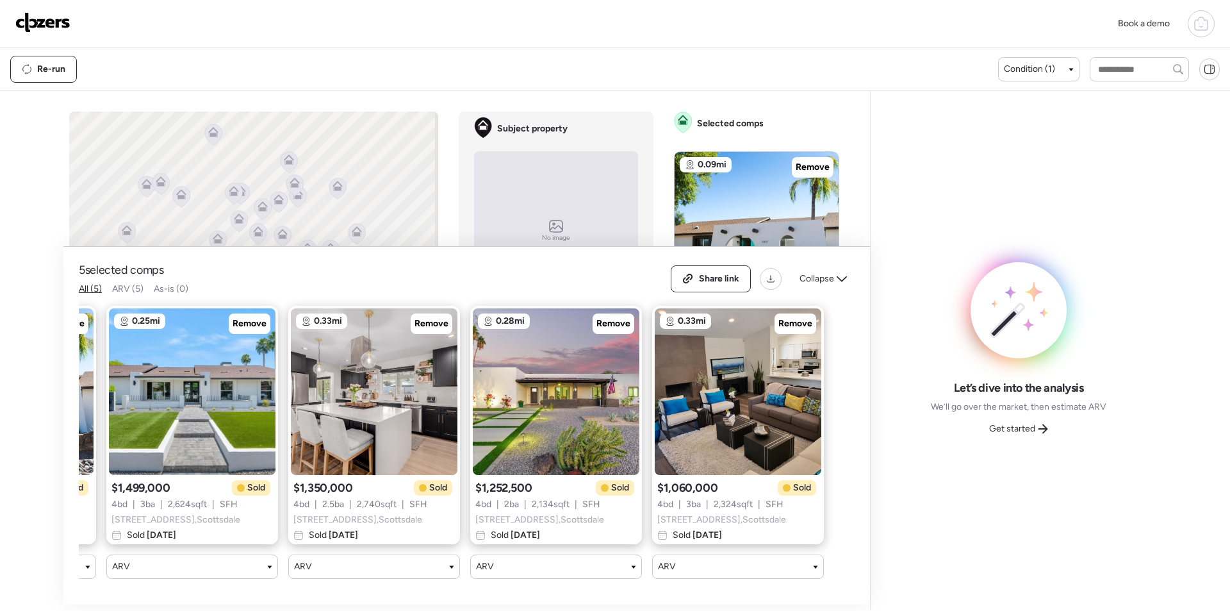
drag, startPoint x: 817, startPoint y: 261, endPoint x: 819, endPoint y: 269, distance: 8.5
click at [819, 268] on div "Collapse" at bounding box center [823, 278] width 63 height 21
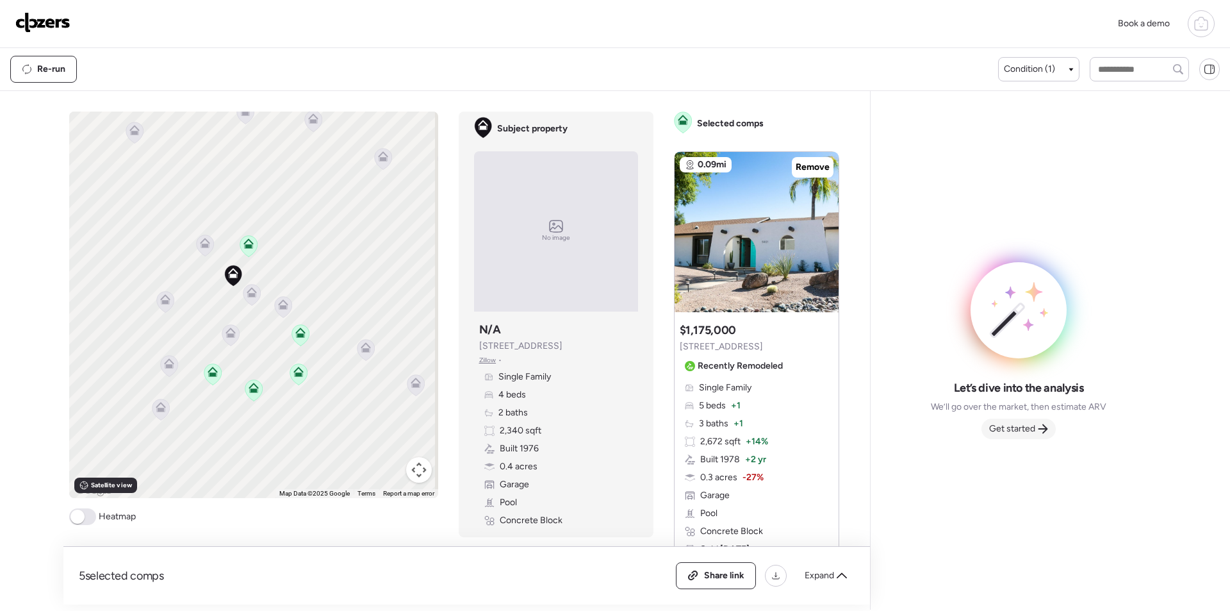
click at [1030, 427] on span "Get started" at bounding box center [1012, 428] width 46 height 13
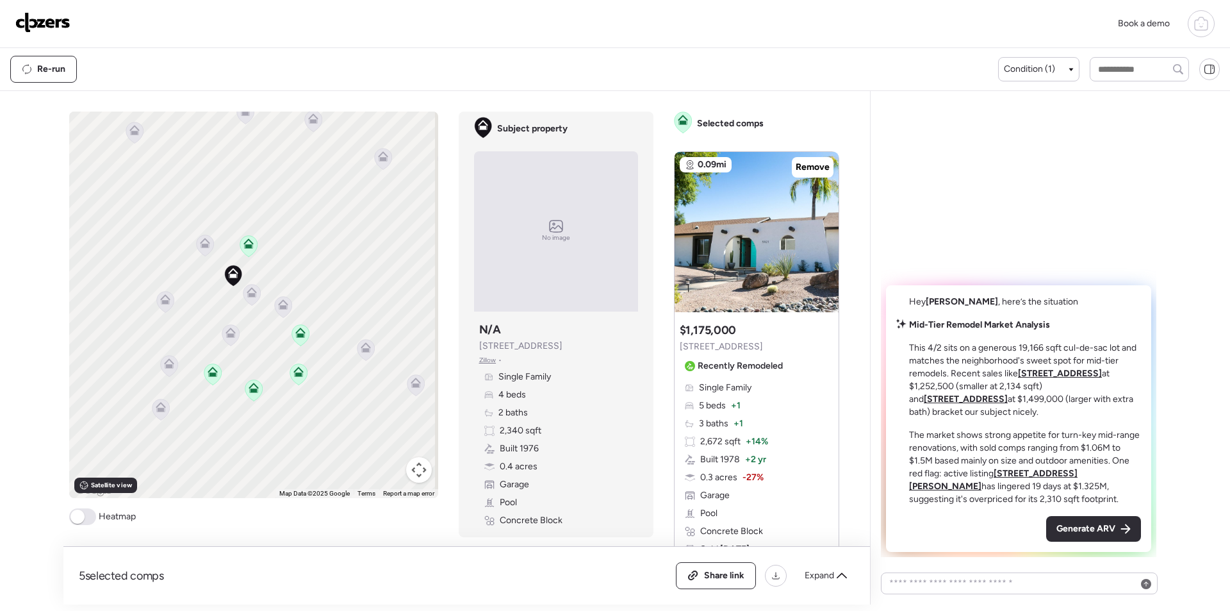
click at [1080, 531] on span "Generate ARV" at bounding box center [1085, 528] width 59 height 13
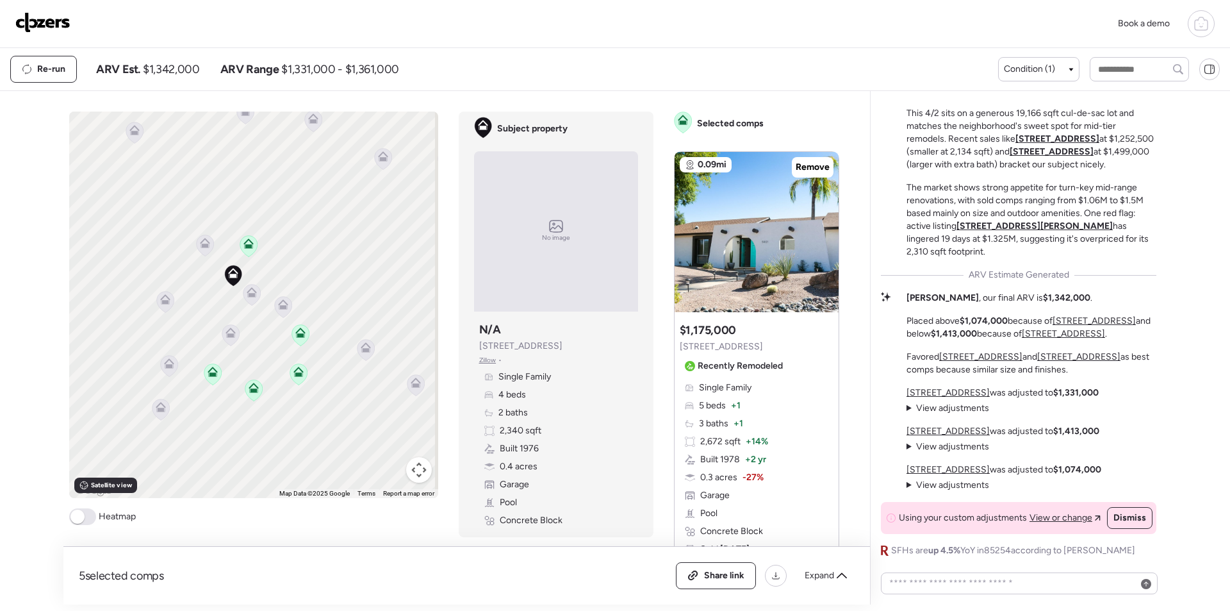
click at [184, 72] on span "$1,342,000" at bounding box center [171, 69] width 56 height 15
copy span "1,342,000"
click at [715, 571] on span "Share link" at bounding box center [724, 575] width 40 height 13
click at [43, 29] on img at bounding box center [42, 22] width 55 height 21
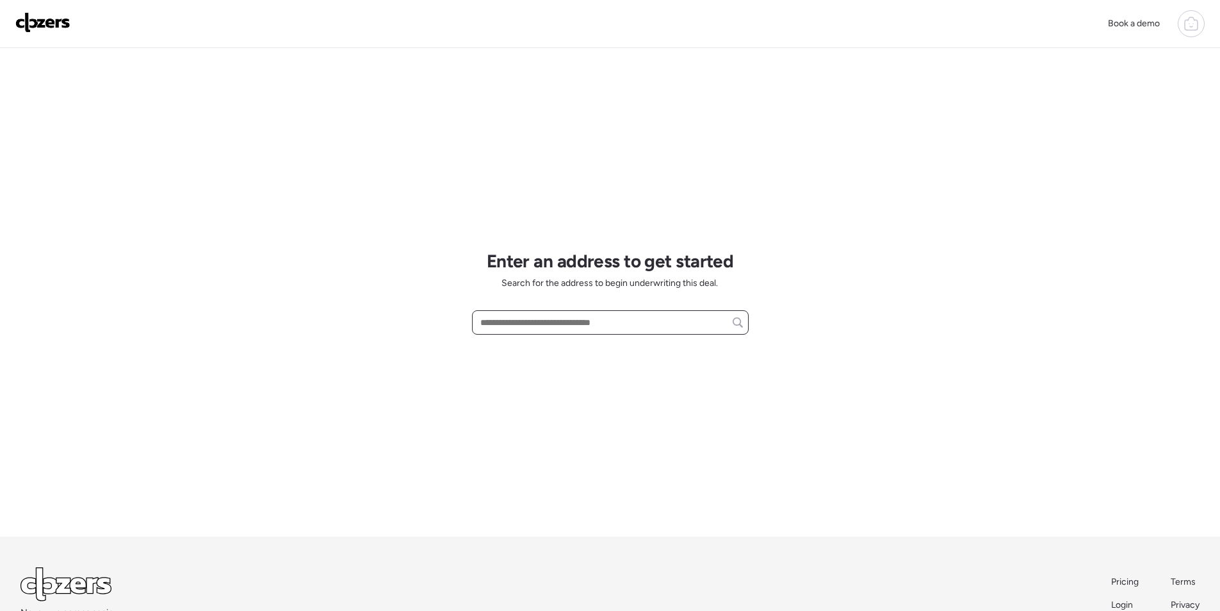
click at [525, 321] on input "text" at bounding box center [610, 322] width 265 height 18
paste input "**********"
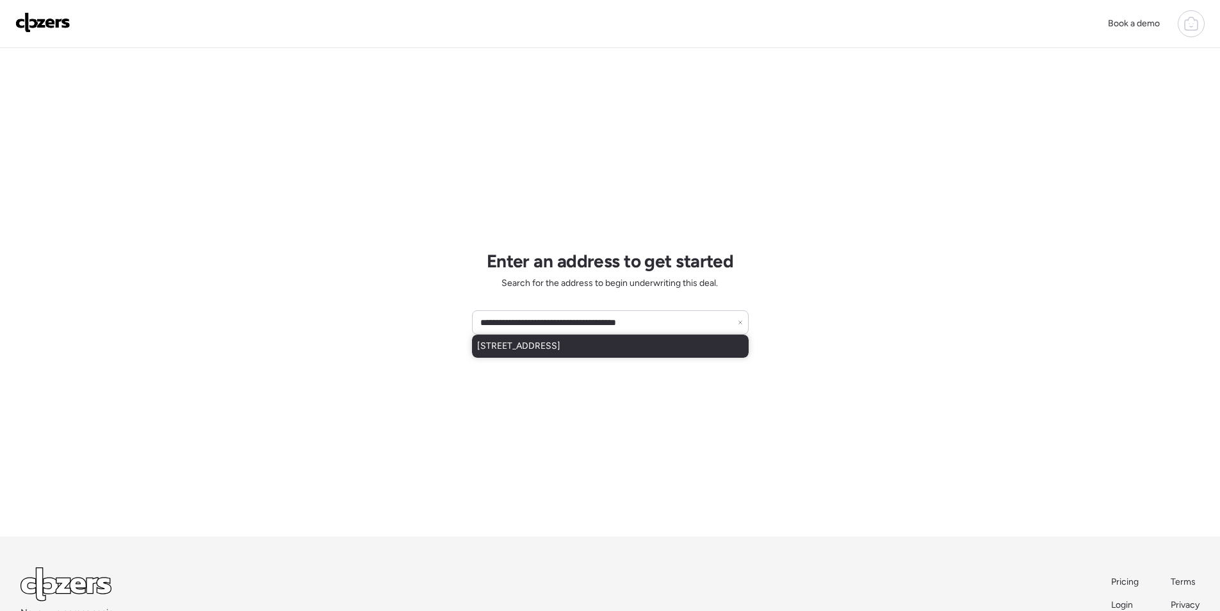
click at [529, 350] on span "[STREET_ADDRESS]" at bounding box center [518, 346] width 83 height 13
type input "**********"
